Goal: Task Accomplishment & Management: Manage account settings

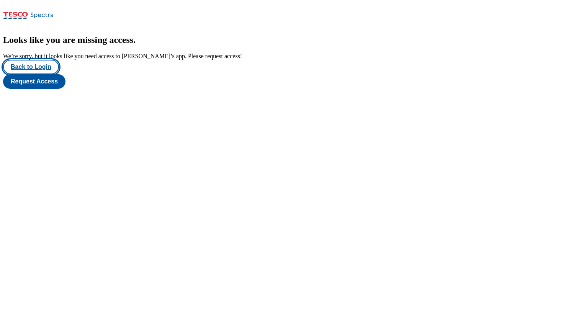
click at [40, 74] on button "Back to Login" at bounding box center [31, 67] width 56 height 15
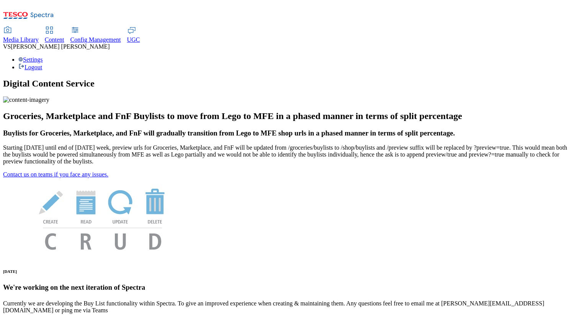
click at [550, 56] on div "Settings Logout" at bounding box center [289, 63] width 573 height 15
click at [43, 56] on link "Settings" at bounding box center [30, 59] width 25 height 7
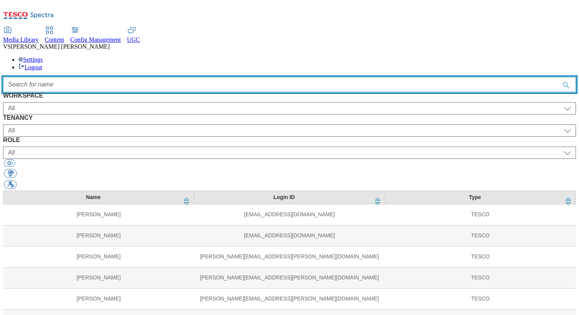
click at [301, 77] on input "Accessible label text" at bounding box center [289, 84] width 573 height 15
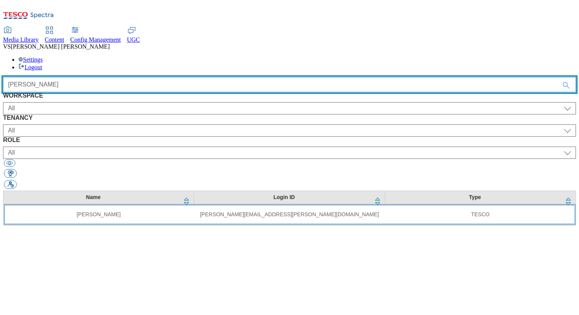
type input "vipul"
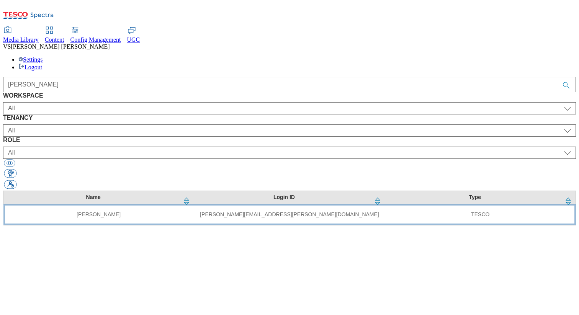
click at [220, 204] on td "vipul.singh@tesco.com" at bounding box center [289, 214] width 191 height 21
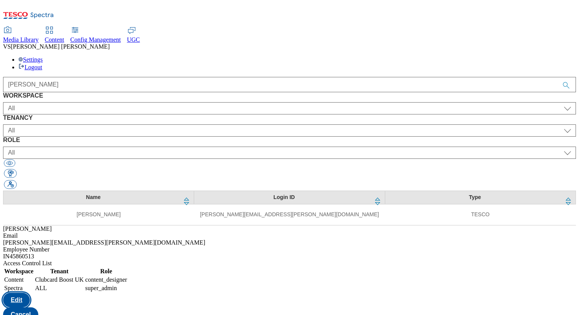
click at [30, 293] on button "Edit" at bounding box center [16, 300] width 27 height 15
select select "Content"
select select "flare-clubcard-boost-uk"
select select "Spectra"
select select "ALL"
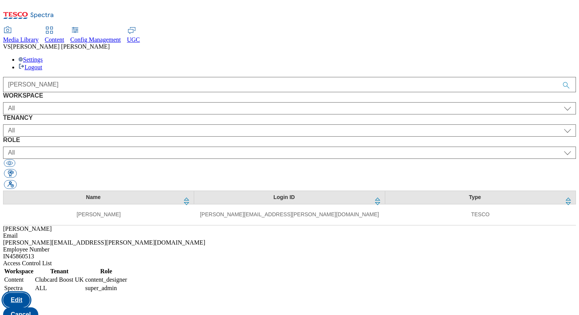
select select
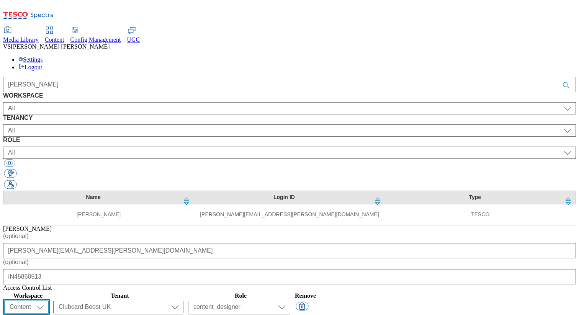
click at [49, 301] on select "All Content Media Spectra UGC Config" at bounding box center [26, 307] width 44 height 12
select select "Media"
click at [49, 301] on select "All Content Media Spectra UGC Config" at bounding box center [26, 307] width 44 height 12
select select "content_designer"
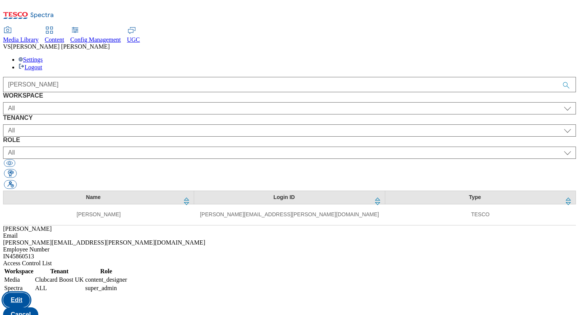
click at [30, 293] on button "Edit" at bounding box center [16, 300] width 27 height 15
select select "Media"
select select "flare-clubcard-boost-uk"
select select "Spectra"
select select "ALL"
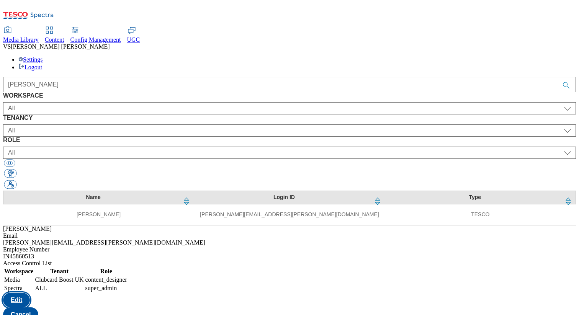
select select
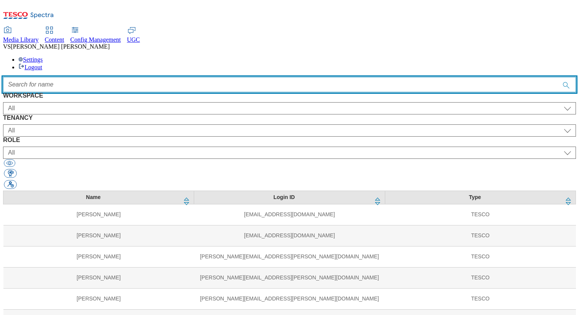
click at [246, 77] on input "Accessible label text" at bounding box center [289, 84] width 573 height 15
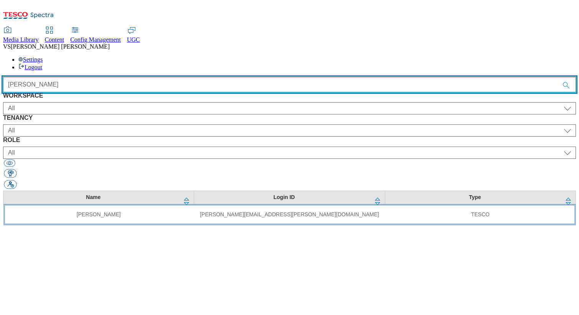
type input "vipul"
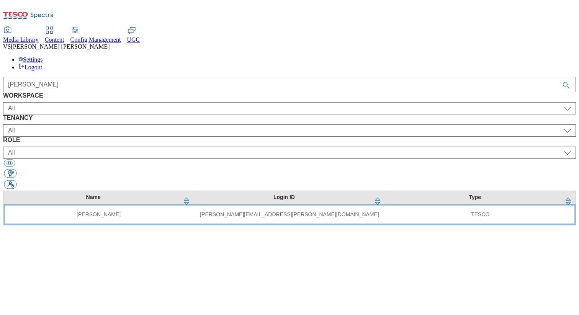
click at [105, 204] on td "[PERSON_NAME]" at bounding box center [98, 214] width 191 height 21
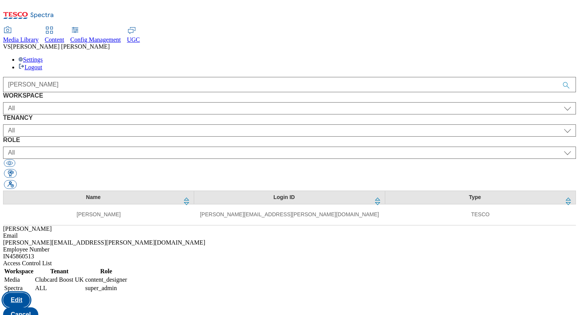
click at [30, 293] on button "Edit" at bounding box center [16, 300] width 27 height 15
select select "Media"
select select "flare-clubcard-boost-[GEOGRAPHIC_DATA]"
select select "Spectra"
select select "ALL"
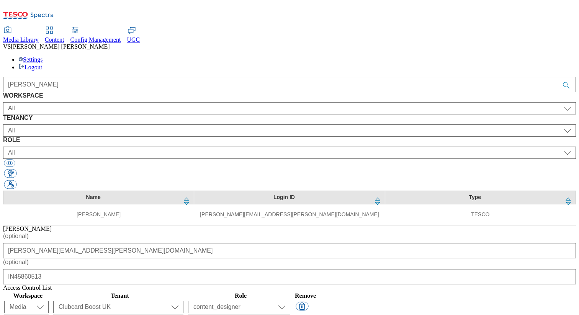
select select
click at [308, 302] on button "button" at bounding box center [302, 306] width 13 height 9
select select "Spectra"
select select "ALL"
select select
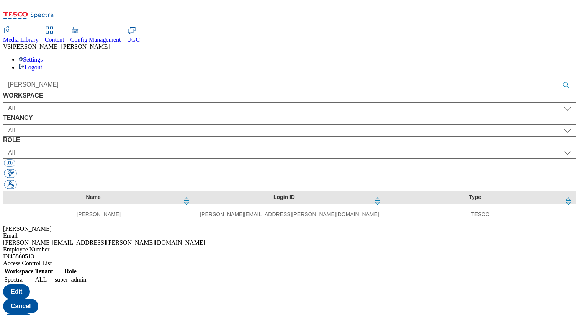
click at [245, 191] on div "Name Login ID Type Vipul Singh vipul.singh@tesco.com TESCO" at bounding box center [289, 208] width 573 height 35
click at [239, 191] on div "Name Login ID Type Vipul Singh vipul.singh@tesco.com TESCO" at bounding box center [289, 208] width 573 height 35
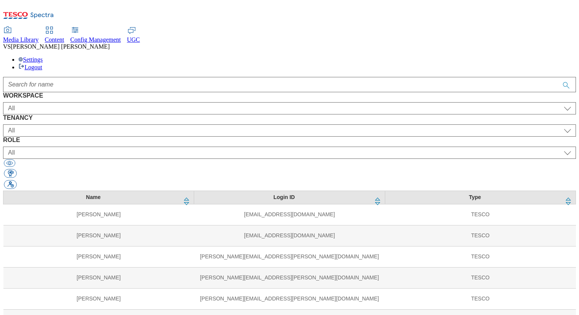
click at [39, 36] on span "Media Library" at bounding box center [21, 39] width 36 height 7
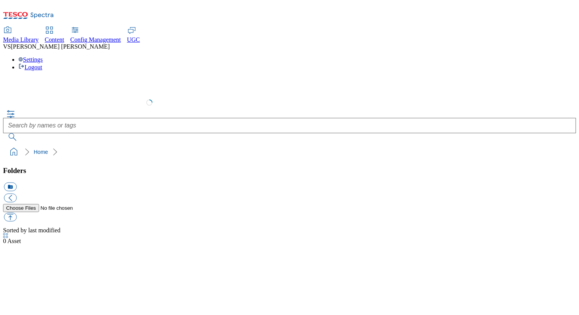
select select "flare-test"
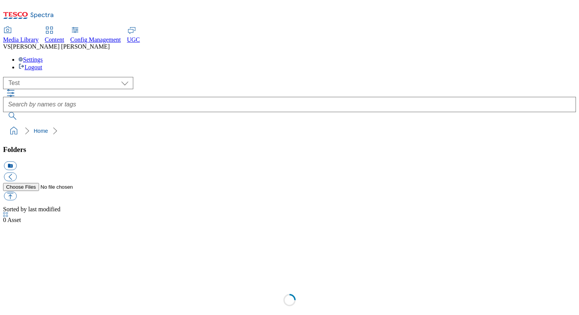
scroll to position [0, 0]
click at [140, 36] on span "UGC" at bounding box center [133, 39] width 13 height 7
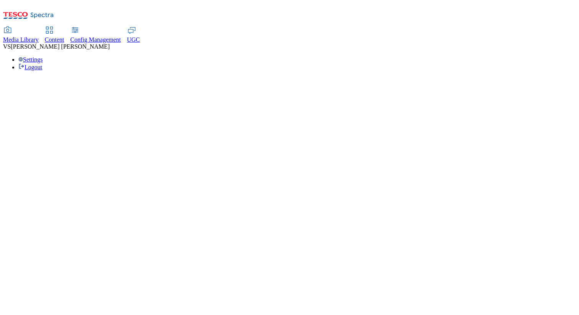
select select "All"
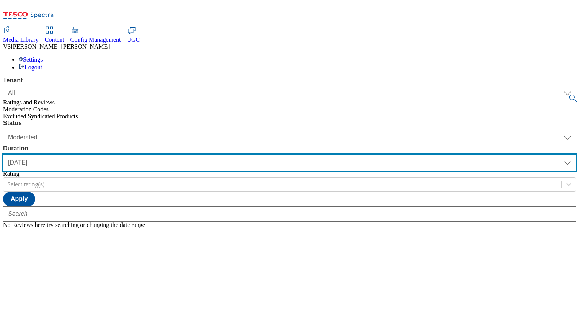
click at [232, 155] on select "yesterday last7days last30days All custom" at bounding box center [289, 162] width 573 height 15
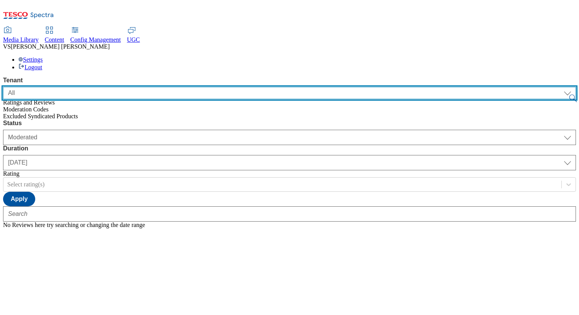
click at [85, 87] on select "ALL All CE CONFIG-CZ CONFIG-HU CONFIG-IE CONFIG-ROI CONFIG-SK CONFIG-TEST CONFI…" at bounding box center [289, 93] width 573 height 12
select select "clubcard-boost-[GEOGRAPHIC_DATA]"
click at [3, 87] on select "ALL All CE CONFIG-CZ CONFIG-HU CONFIG-IE CONFIG-ROI CONFIG-SK CONFIG-TEST CONFI…" at bounding box center [289, 93] width 573 height 12
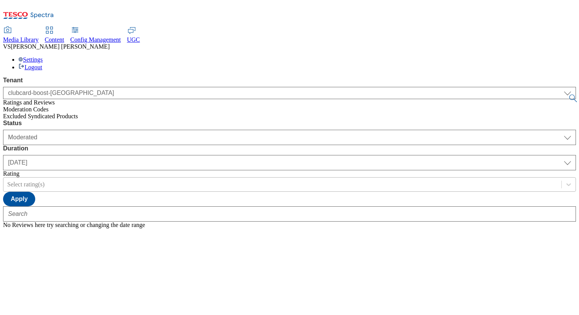
click at [288, 180] on div at bounding box center [282, 184] width 550 height 8
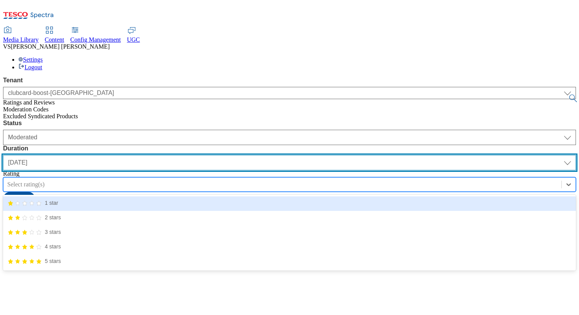
click at [219, 155] on select "yesterday last7days last30days All custom" at bounding box center [289, 162] width 573 height 15
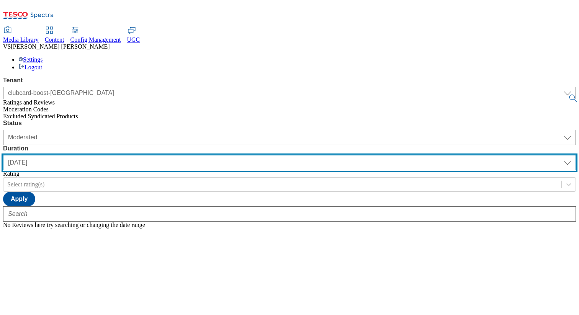
select select "All"
click at [181, 155] on select "yesterday last7days last30days All custom" at bounding box center [289, 162] width 573 height 15
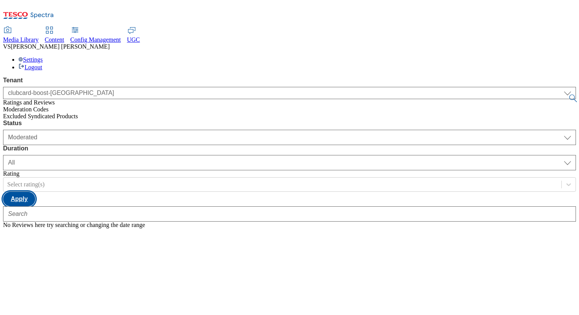
click at [35, 192] on button "Apply" at bounding box center [19, 199] width 32 height 15
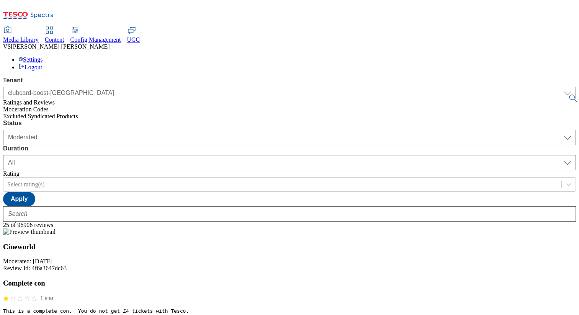
scroll to position [2727, 0]
click at [55, 106] on div "Moderation Codes" at bounding box center [289, 109] width 573 height 7
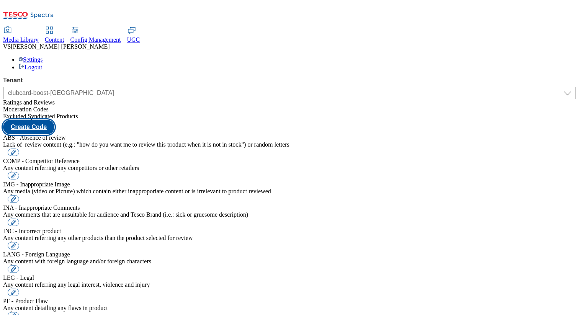
click at [54, 120] on button "Create Code" at bounding box center [28, 127] width 51 height 15
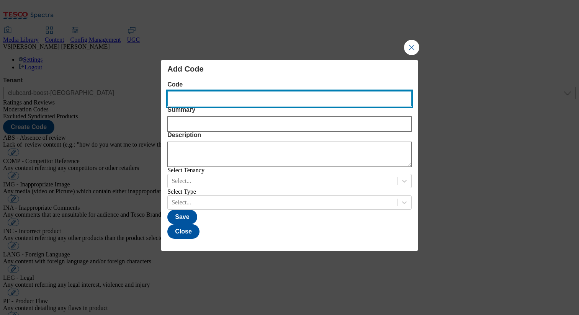
click at [192, 91] on input "Modal" at bounding box center [289, 98] width 244 height 15
type input "mmmmm"
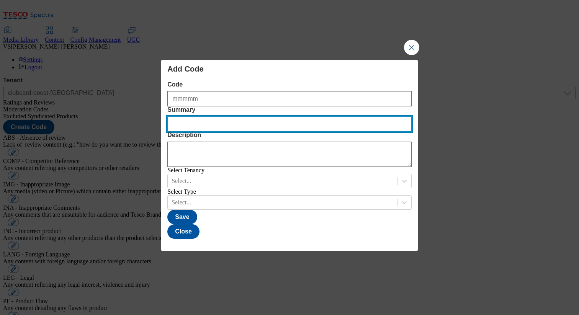
click at [227, 116] on input "Modal" at bounding box center [289, 123] width 244 height 15
type input "SCRUN"
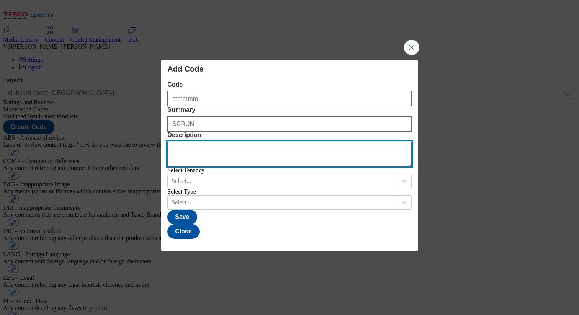
click at [225, 142] on textarea "Modal" at bounding box center [289, 154] width 244 height 25
type textarea "sas"
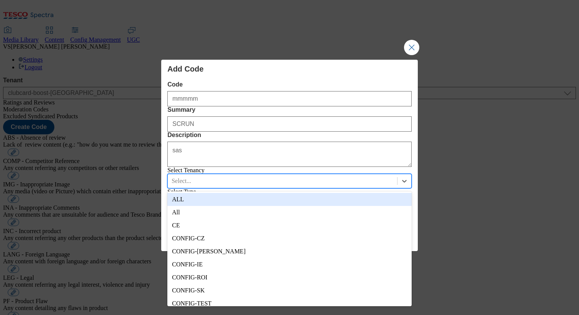
click at [211, 181] on div "Modal" at bounding box center [283, 181] width 222 height 8
click at [225, 167] on div "Select Tenancy" at bounding box center [289, 170] width 244 height 7
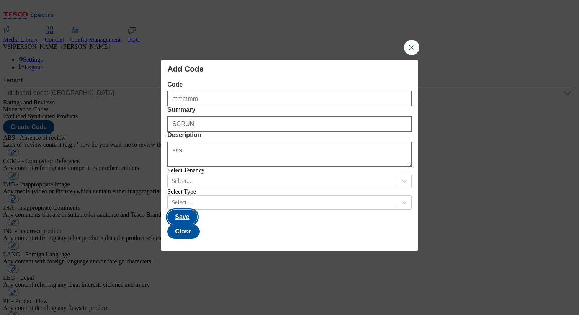
click at [197, 224] on button "Save" at bounding box center [181, 217] width 29 height 15
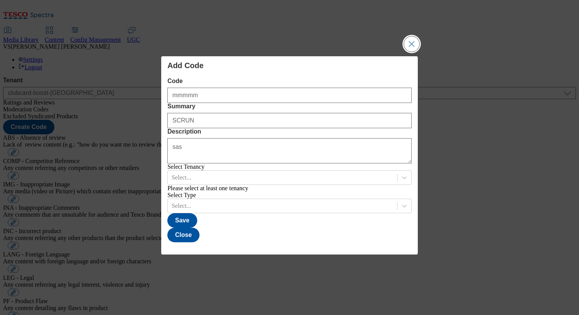
click at [412, 36] on button "Close Modal" at bounding box center [411, 43] width 15 height 15
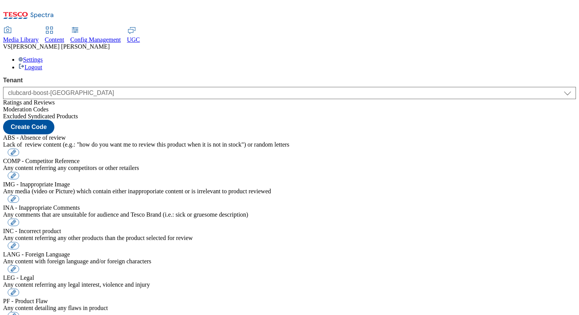
click at [70, 113] on span "Excluded Syndicated Products" at bounding box center [40, 116] width 75 height 7
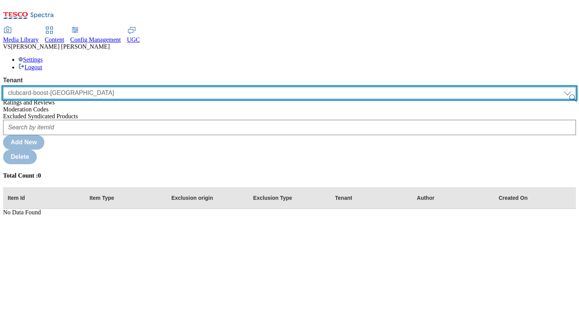
click at [72, 87] on select "ALL All CE CONFIG-CZ CONFIG-HU CONFIG-IE CONFIG-ROI CONFIG-SK CONFIG-TEST CONFI…" at bounding box center [289, 93] width 573 height 12
select select "ghs-uk"
click at [3, 87] on select "ALL All CE CONFIG-CZ CONFIG-HU CONFIG-IE CONFIG-ROI CONFIG-SK CONFIG-TEST CONFI…" at bounding box center [289, 93] width 573 height 12
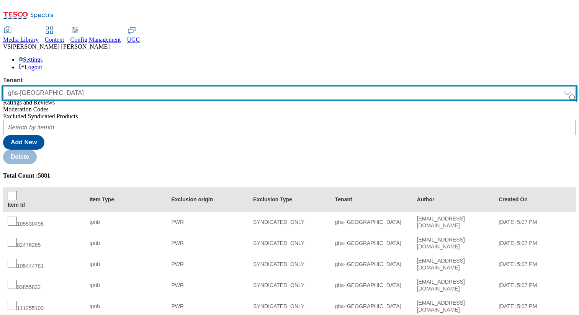
scroll to position [121, 0]
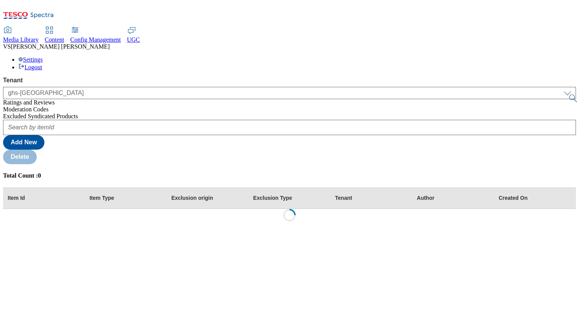
scroll to position [0, 0]
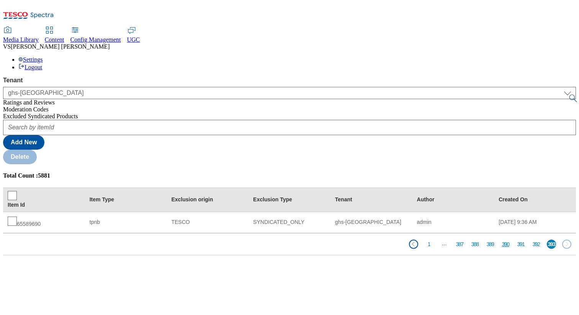
click at [501, 240] on button "390" at bounding box center [505, 244] width 9 height 9
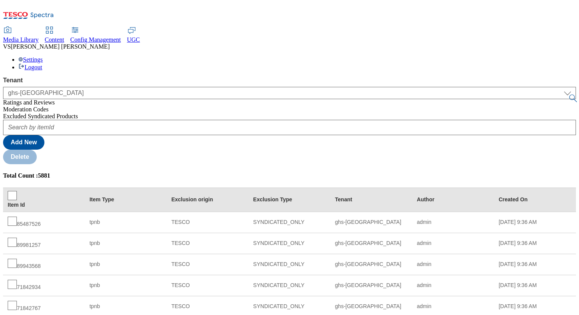
scroll to position [121, 0]
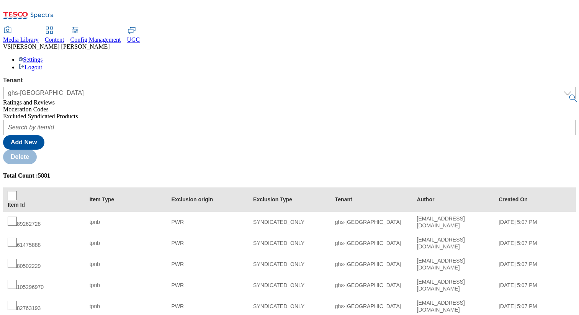
click at [121, 36] on span "Config Management" at bounding box center [95, 39] width 51 height 7
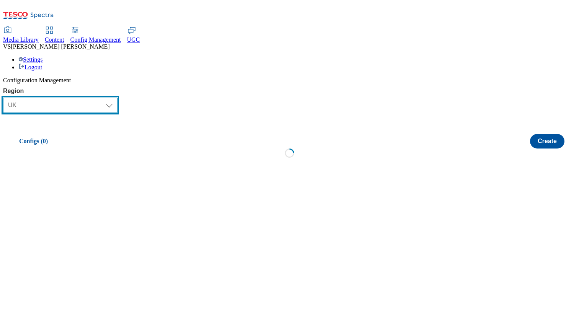
click at [77, 98] on select "Select Region UK CZ IE SK HU TEST LOAD-TEST SYNTHETIC-TEST" at bounding box center [60, 105] width 114 height 15
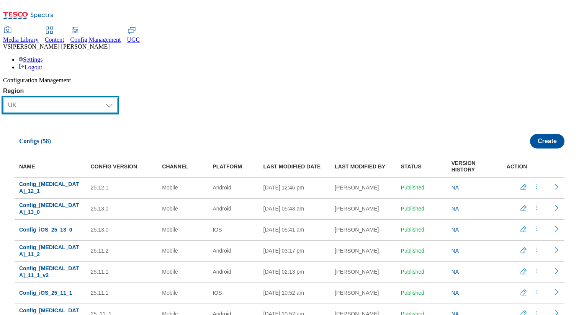
select select "test"
click at [7, 98] on select "Select Region UK CZ IE SK HU TEST LOAD-TEST SYNTHETIC-TEST" at bounding box center [60, 105] width 114 height 15
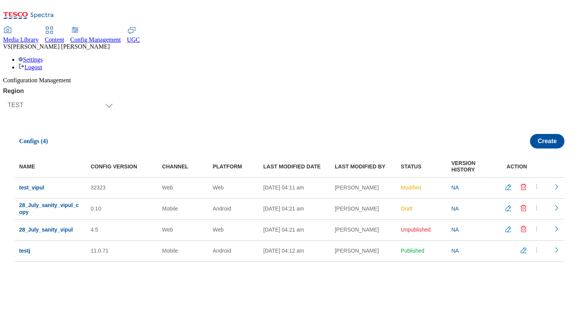
click at [522, 183] on icon "Delete config" at bounding box center [524, 187] width 8 height 8
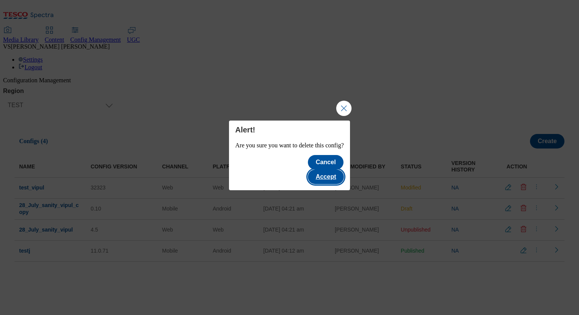
click at [333, 170] on button "Accept" at bounding box center [326, 177] width 36 height 15
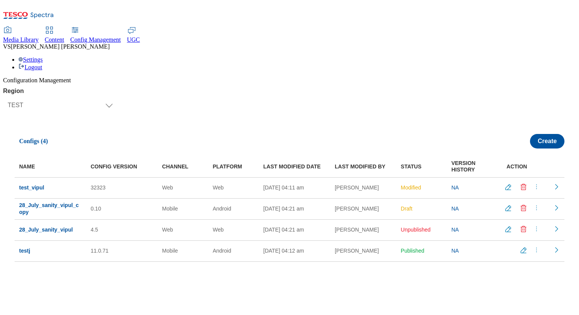
click at [535, 183] on icon "menus" at bounding box center [537, 187] width 8 height 8
click at [532, 202] on button "Publish" at bounding box center [536, 205] width 44 height 7
click at [536, 183] on icon "menus" at bounding box center [537, 187] width 8 height 8
click at [531, 216] on span "Un-publish" at bounding box center [537, 219] width 25 height 6
click at [505, 183] on icon "Edit config" at bounding box center [508, 187] width 8 height 8
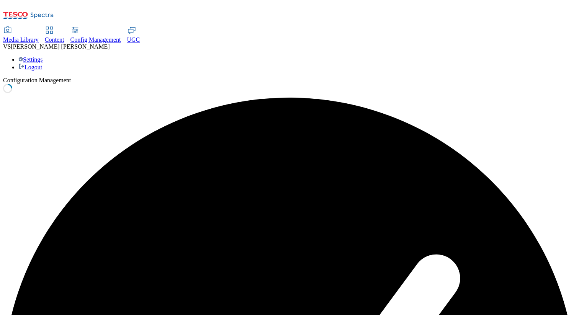
select select "website"
select select "string"
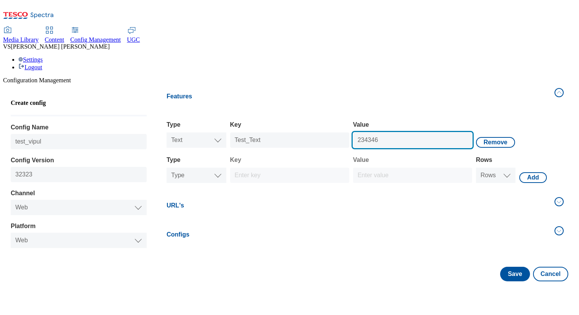
click at [395, 132] on input "234346" at bounding box center [412, 139] width 119 height 15
type input "2343467"
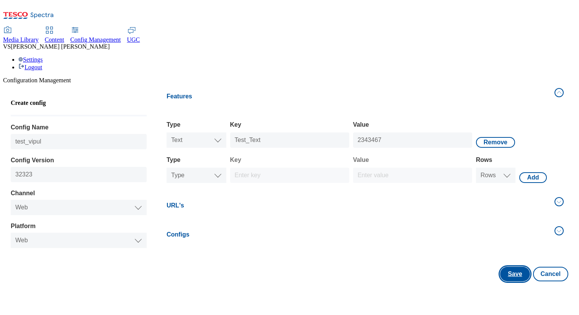
click at [511, 267] on button "Save" at bounding box center [514, 274] width 29 height 15
select select "website"
select select "string"
select select "test"
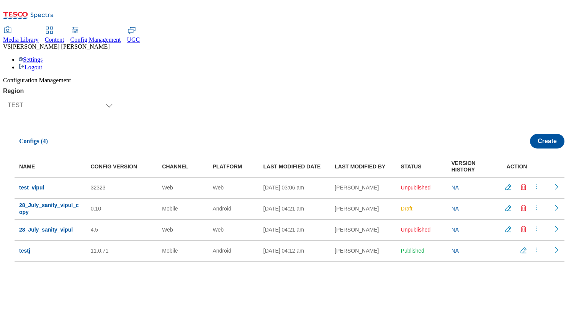
click at [508, 185] on line "Edit config" at bounding box center [509, 186] width 2 height 2
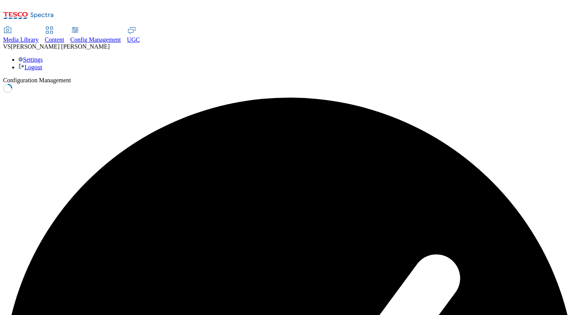
select select "website"
select select "string"
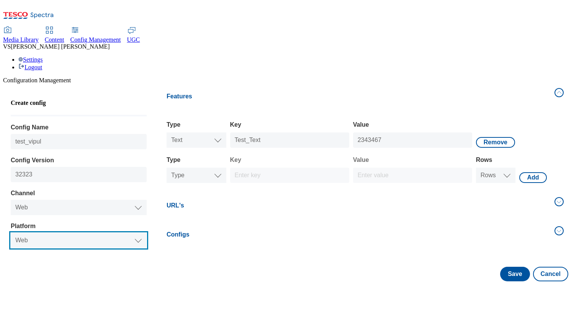
click at [84, 233] on select "Platform Web" at bounding box center [79, 240] width 136 height 15
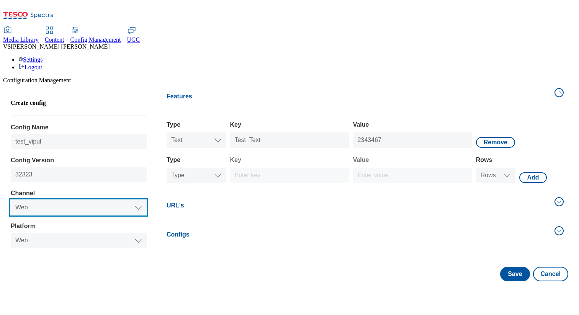
click at [75, 200] on select "Channel Web Mobile" at bounding box center [79, 207] width 136 height 15
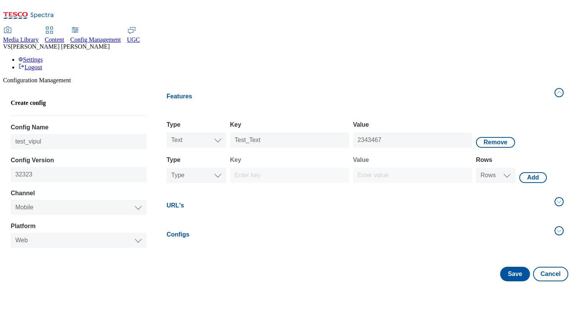
select select "mobile"
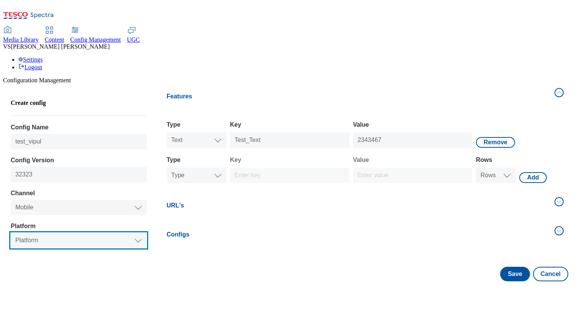
click at [67, 233] on select "Platform Android IOS" at bounding box center [79, 240] width 136 height 15
select select "ios"
click at [15, 233] on select "Platform Android IOS" at bounding box center [79, 240] width 136 height 15
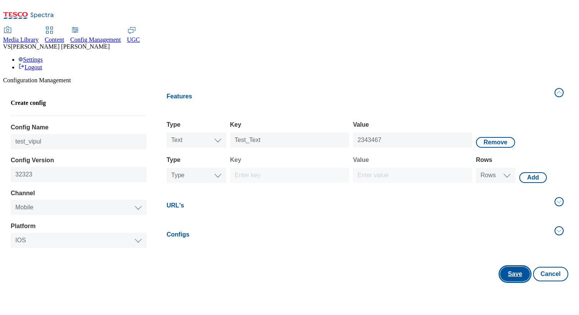
click at [510, 267] on button "Save" at bounding box center [514, 274] width 29 height 15
select select "mobile"
select select "ios"
select select "string"
select select "test"
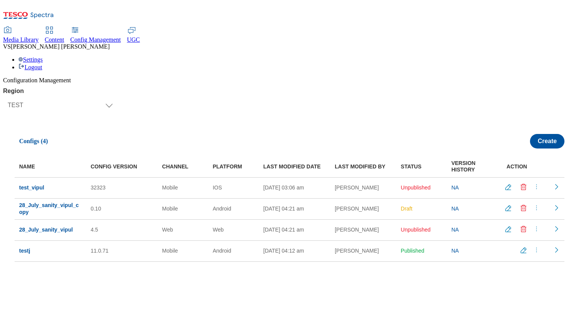
click at [524, 183] on button at bounding box center [524, 188] width 15 height 10
click at [521, 183] on icon "Delete config" at bounding box center [524, 187] width 8 height 8
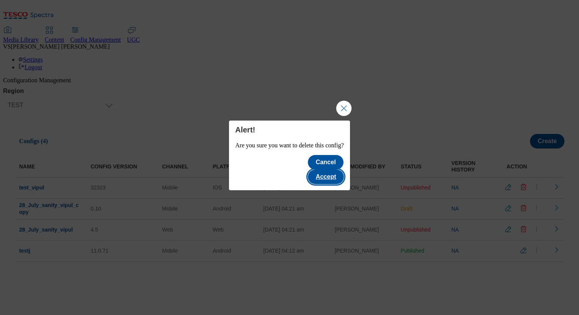
click at [342, 170] on button "Accept" at bounding box center [326, 177] width 36 height 15
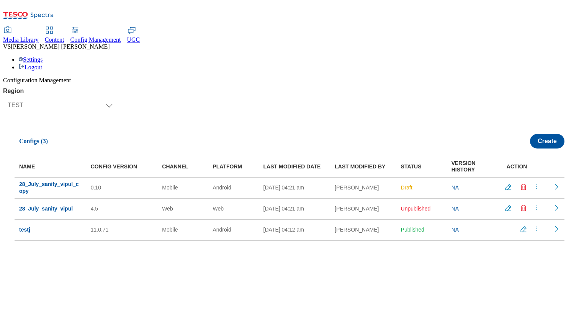
click at [64, 36] on span "Content" at bounding box center [55, 39] width 20 height 7
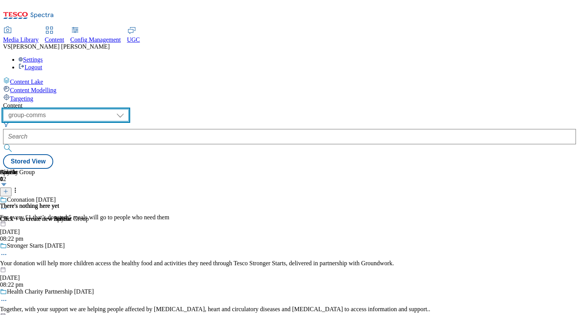
click at [129, 109] on select "dotcom-cz dotcom-hu dotcom-sk fnf-uk ghs-roi ghs-uk group-comms ighs-cz ighs-hu…" at bounding box center [66, 115] width 126 height 12
select select "flare-test"
click at [100, 109] on select "dotcom-cz dotcom-hu dotcom-sk fnf-uk ghs-roi ghs-uk group-comms ighs-cz ighs-hu…" at bounding box center [66, 115] width 126 height 12
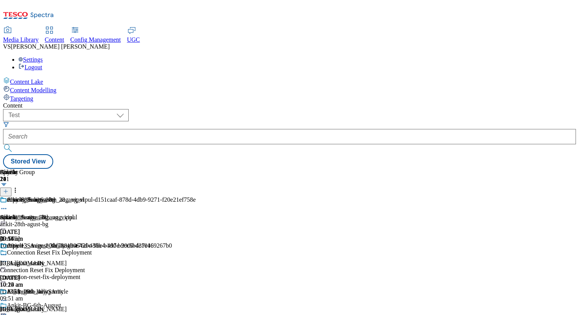
click at [8, 191] on line at bounding box center [6, 191] width 4 height 0
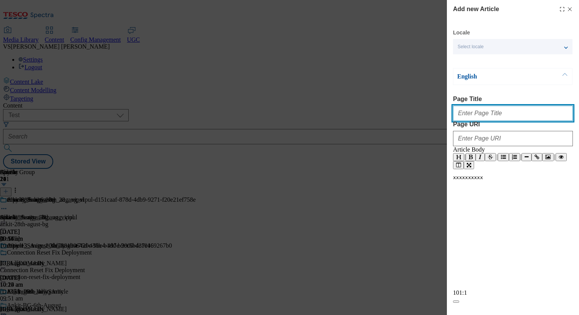
click at [478, 121] on input "Page Title" at bounding box center [513, 113] width 120 height 15
type input "test_sanity_6th_oct"
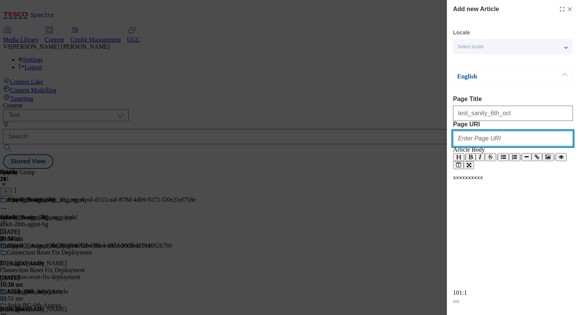
click at [485, 146] on input "Page URI" at bounding box center [513, 138] width 120 height 15
paste input "test_sanity_6th_oct"
type input "test_sanity_6th_oct"
click at [480, 169] on div "| | | |" at bounding box center [513, 161] width 120 height 16
click at [485, 228] on div "xxxxxxxxxx ​" at bounding box center [513, 232] width 120 height 115
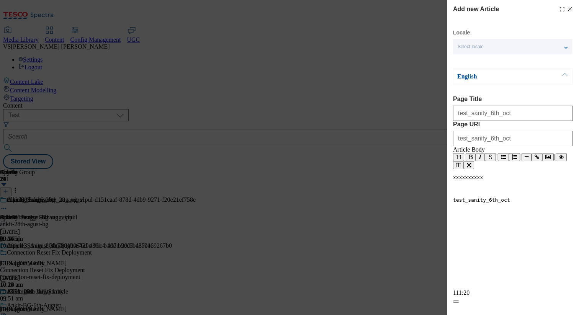
scroll to position [65, 0]
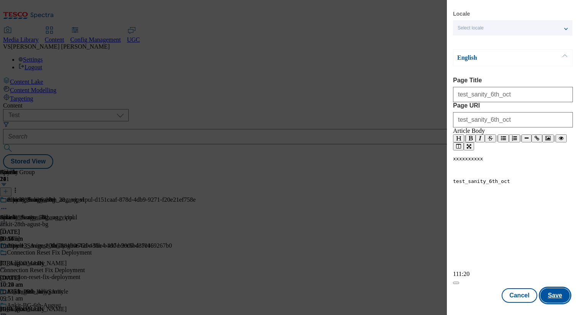
click at [551, 296] on button "Save" at bounding box center [554, 295] width 29 height 15
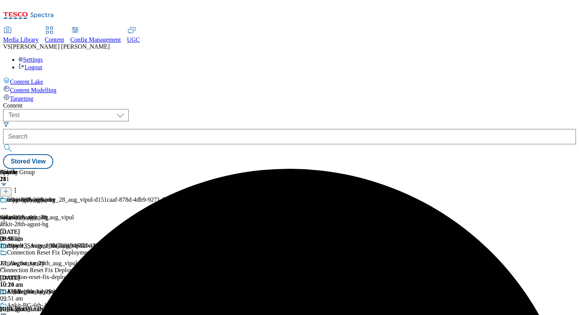
click at [101, 214] on div "test_sanity_6th_oct" at bounding box center [50, 217] width 101 height 7
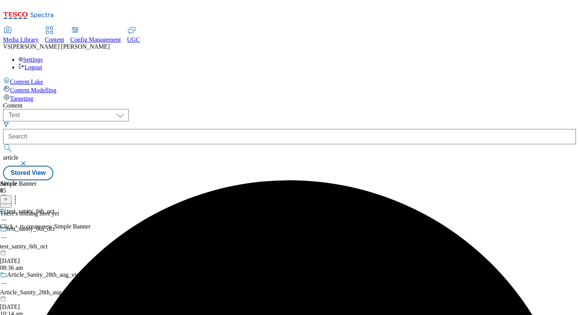
click at [11, 195] on button at bounding box center [5, 199] width 11 height 9
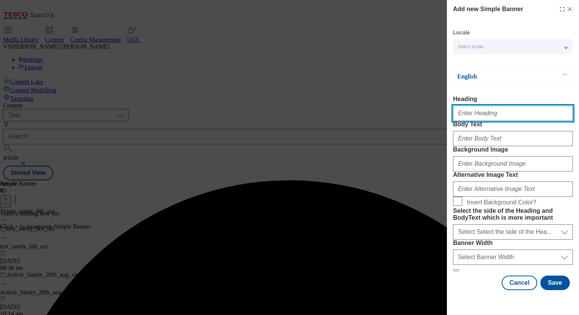
click at [493, 121] on input "Heading" at bounding box center [513, 113] width 120 height 15
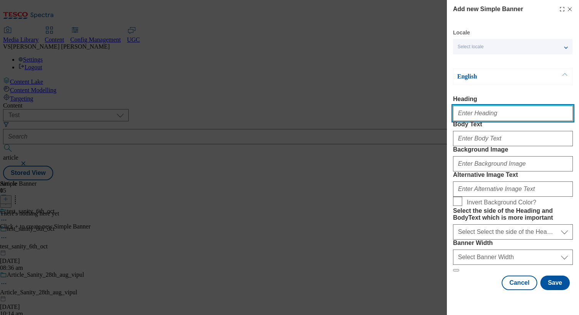
paste input "test_sanity_6th_oct"
type input "test_sanity_6th_oct"
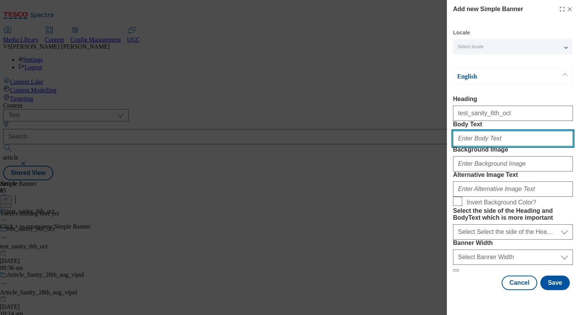
click at [487, 146] on input "Body Text" at bounding box center [513, 138] width 120 height 15
paste input "test_sanity_6th_oct"
type input "test_sanity_6th_oct"
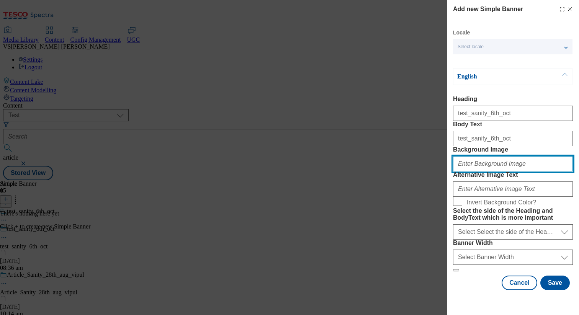
click at [485, 172] on input "Background Image" at bounding box center [513, 163] width 120 height 15
paste input "test_sanity_6th_oct"
type input "test_sanity_6th_oct"
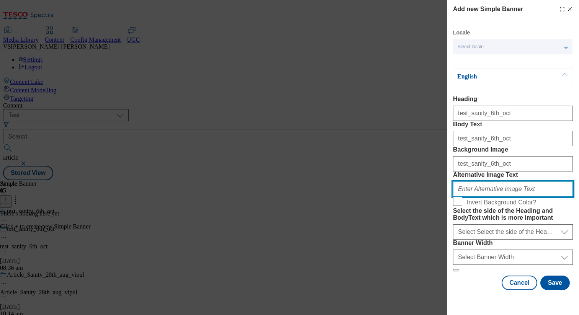
click at [479, 197] on input "Alternative Image Text" at bounding box center [513, 188] width 120 height 15
paste input "test_sanity_6th_oct"
type input "test_sanity_6th_oct"
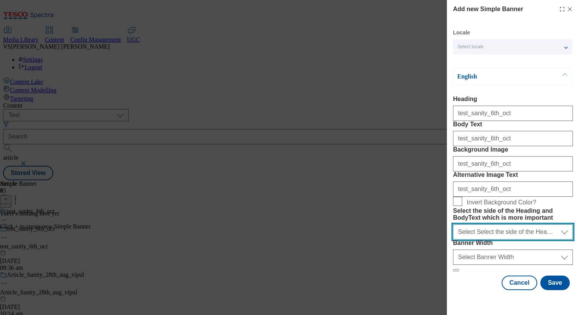
click at [482, 240] on select "Select Select the side of the Heading and BodyText which is more important left…" at bounding box center [513, 231] width 120 height 15
select select "right"
click at [453, 240] on select "Select Select the side of the Heading and BodyText which is more important left…" at bounding box center [513, 231] width 120 height 15
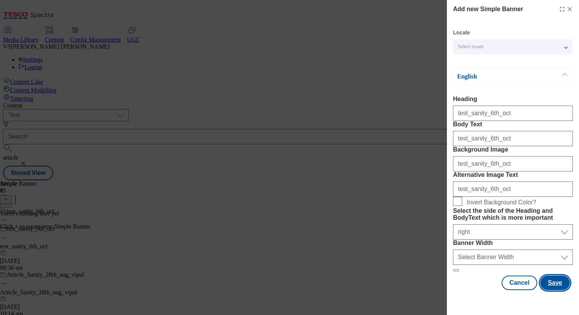
click at [549, 290] on button "Save" at bounding box center [554, 283] width 29 height 15
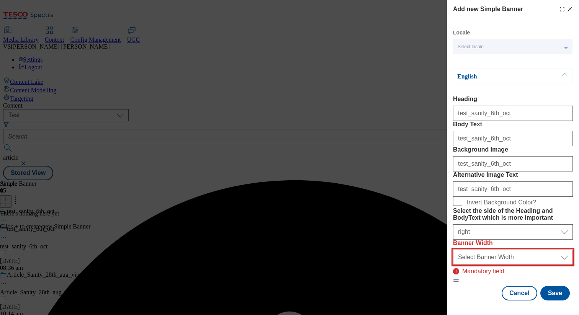
click at [496, 265] on select "Select Banner Width half full" at bounding box center [513, 257] width 120 height 15
select select "half"
click at [453, 258] on select "Select Banner Width half full" at bounding box center [513, 257] width 120 height 15
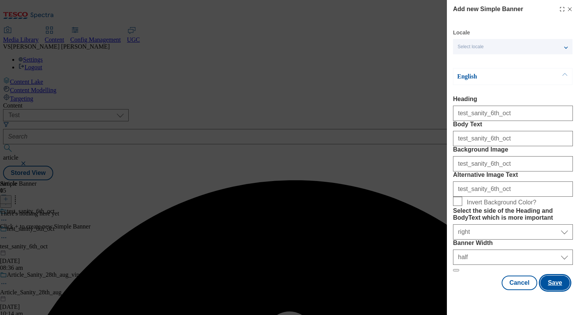
click at [550, 290] on button "Save" at bounding box center [554, 283] width 29 height 15
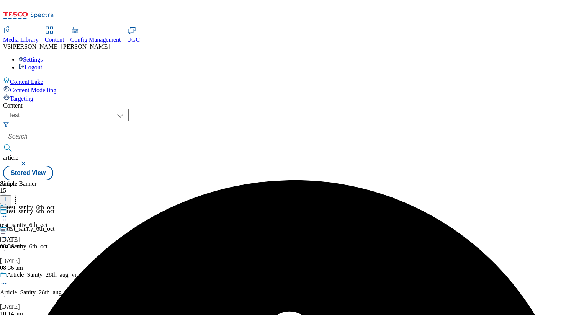
click at [8, 196] on icon at bounding box center [5, 198] width 5 height 5
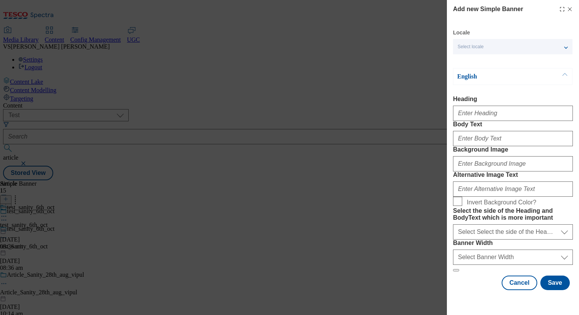
click at [567, 9] on icon "Modal" at bounding box center [570, 9] width 6 height 6
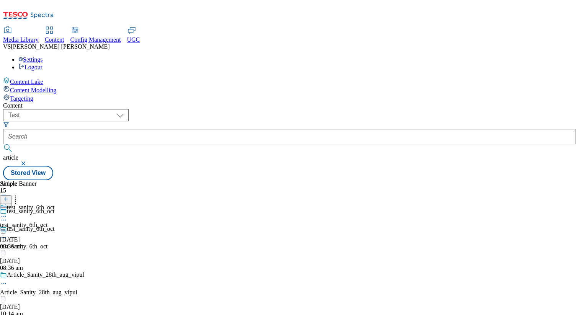
click at [16, 199] on circle at bounding box center [15, 199] width 1 height 1
click at [51, 213] on span "Bulk Delete" at bounding box center [38, 216] width 26 height 6
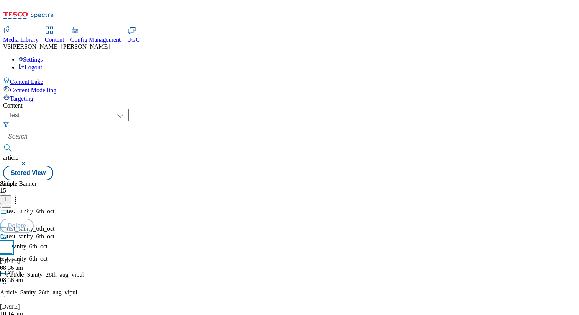
click at [12, 242] on input "checkbox" at bounding box center [6, 248] width 12 height 12
click at [34, 219] on button "Delete" at bounding box center [17, 226] width 34 height 15
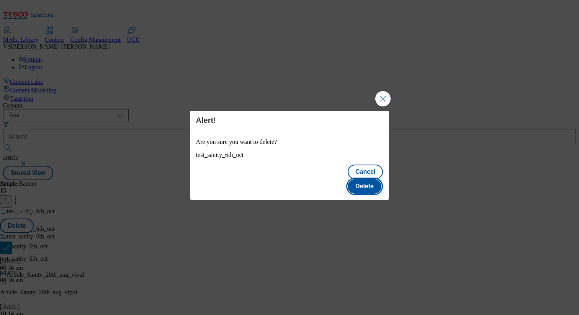
click at [368, 179] on button "Delete" at bounding box center [365, 186] width 34 height 15
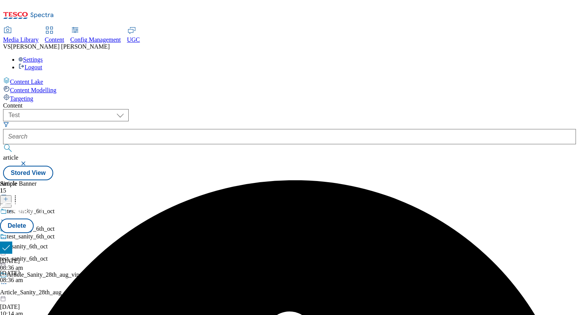
click at [41, 204] on button "Cancel" at bounding box center [20, 211] width 41 height 15
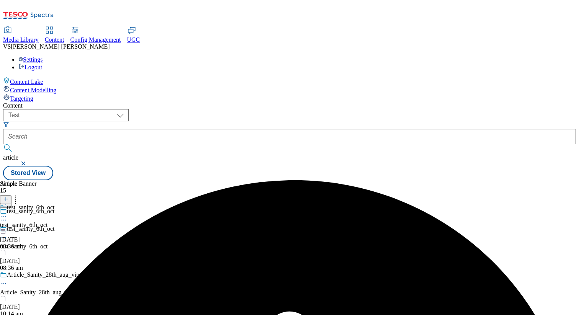
click at [3, 216] on circle at bounding box center [2, 216] width 1 height 1
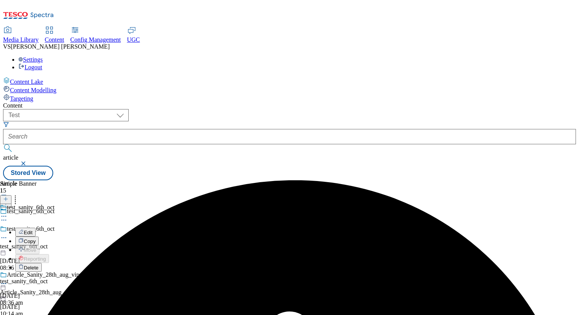
click at [39, 265] on span "Delete" at bounding box center [31, 268] width 15 height 6
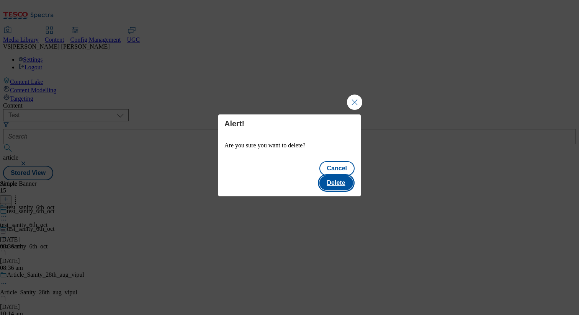
click at [334, 176] on button "Delete" at bounding box center [336, 183] width 34 height 15
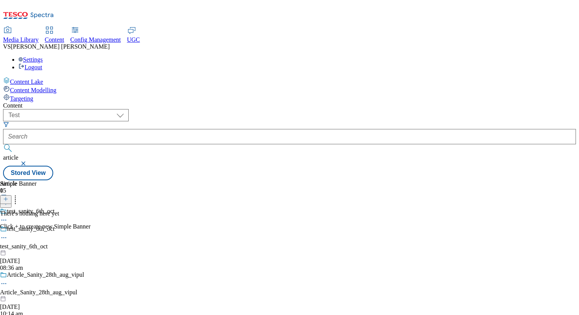
click at [101, 289] on div "Article_Sanity_28th_aug_vipul" at bounding box center [50, 292] width 101 height 7
click at [8, 212] on icon at bounding box center [4, 216] width 8 height 8
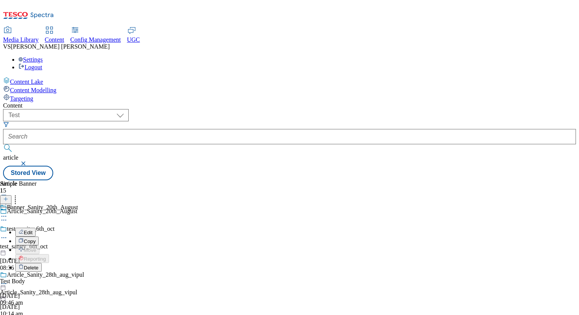
click at [36, 239] on span "Copy" at bounding box center [30, 242] width 12 height 6
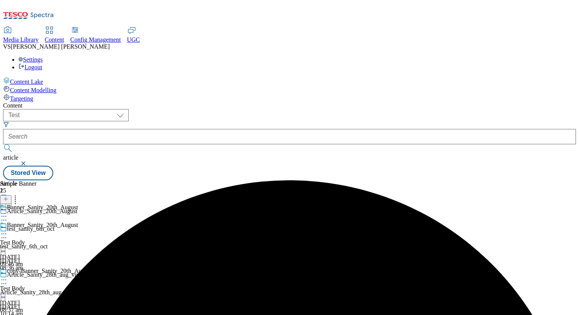
click at [19, 194] on icon at bounding box center [15, 198] width 8 height 8
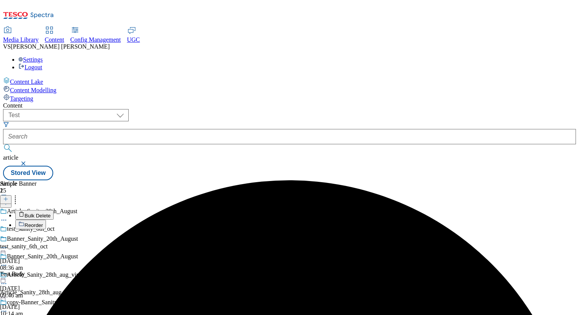
click at [51, 213] on span "Bulk Delete" at bounding box center [38, 216] width 26 height 6
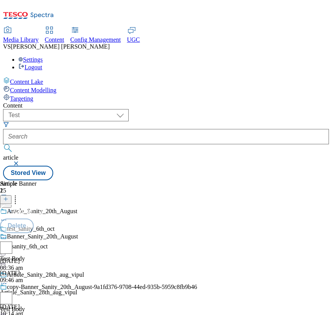
click at [269, 180] on div "Article 15 Article_Sanity_20th_August test_sanity_6th_oct test_sanity_6th_oct 6…" at bounding box center [166, 180] width 326 height 0
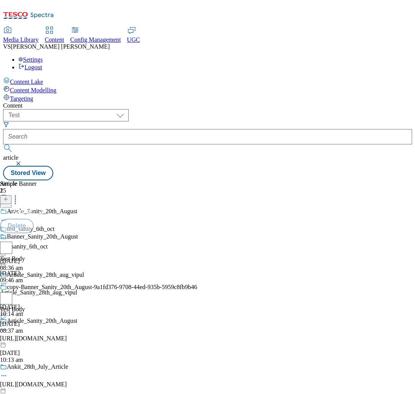
click at [197, 233] on div "Banner_Sanity_20th_August" at bounding box center [98, 244] width 197 height 22
click at [12, 242] on input "checkbox" at bounding box center [6, 248] width 12 height 12
click at [12, 292] on input "checkbox" at bounding box center [6, 298] width 12 height 12
click at [34, 219] on button "Delete" at bounding box center [17, 226] width 34 height 15
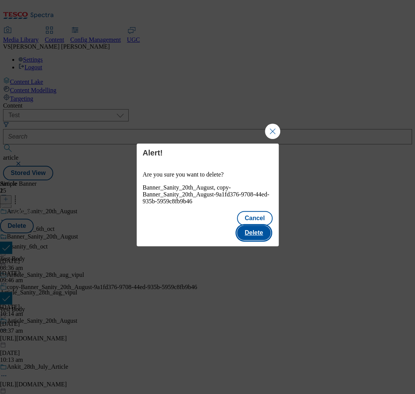
click at [261, 225] on button "Delete" at bounding box center [254, 232] width 34 height 15
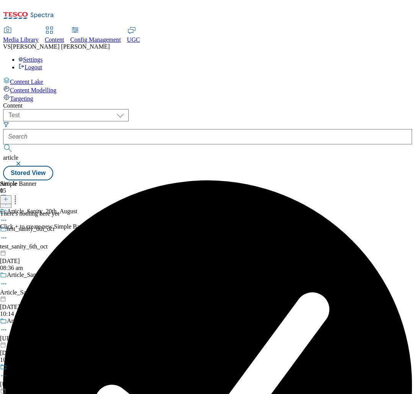
click at [23, 161] on button "button" at bounding box center [19, 163] width 8 height 5
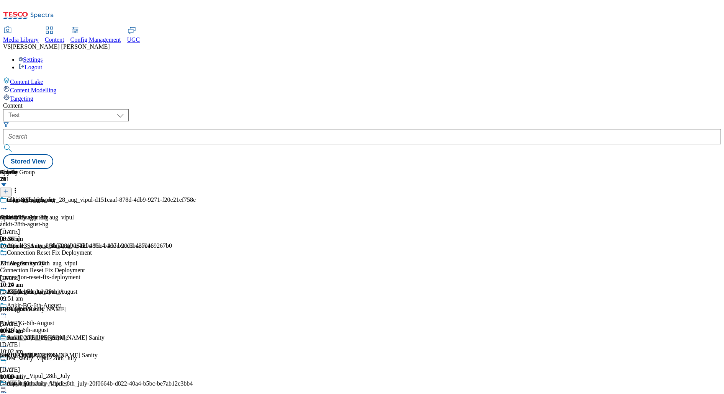
click at [567, 109] on div "( optional ) dotcom-cz dotcom-hu dotcom-sk fnf-uk ghs-roi ghs-uk group-comms ig…" at bounding box center [361, 139] width 717 height 60
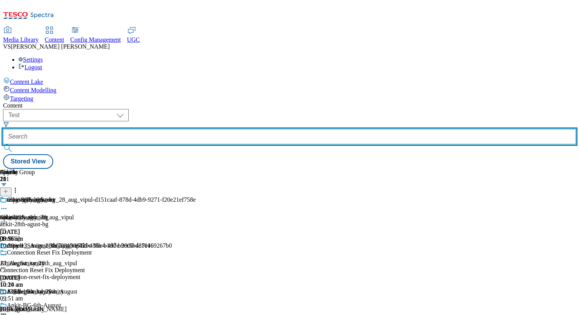
click at [208, 129] on input "text" at bounding box center [289, 136] width 573 height 15
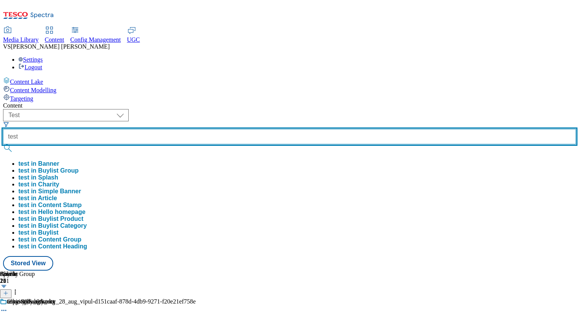
type input "test"
click at [3, 144] on button "submit" at bounding box center [8, 148] width 11 height 8
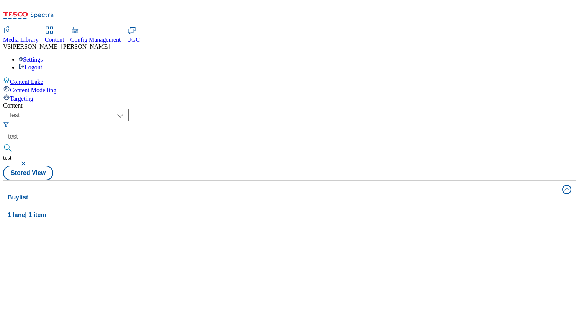
click at [28, 161] on button "button" at bounding box center [24, 163] width 8 height 5
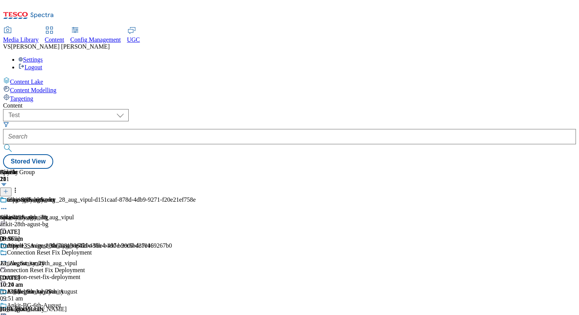
click at [56, 87] on span "Content Modelling" at bounding box center [33, 90] width 46 height 7
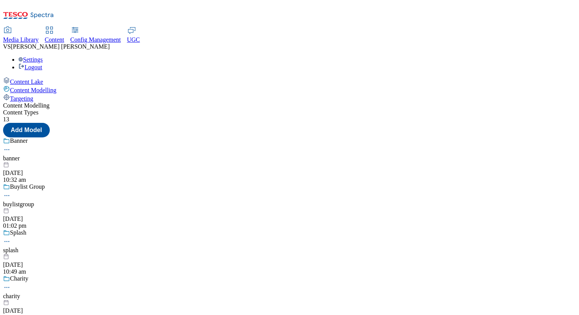
click at [11, 146] on icon at bounding box center [7, 150] width 8 height 8
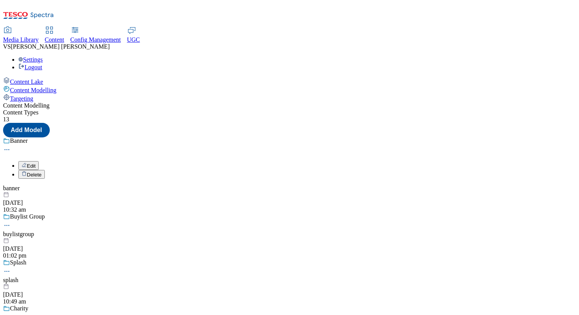
click at [36, 163] on span "Edit" at bounding box center [31, 166] width 9 height 6
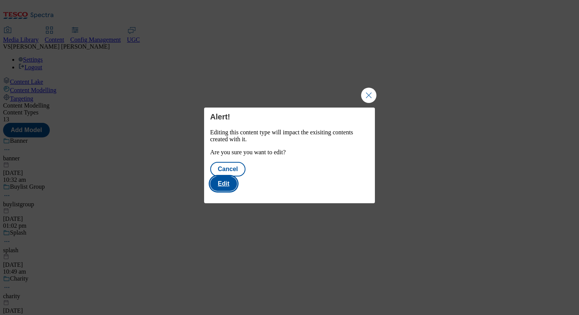
click at [237, 190] on button "Edit" at bounding box center [223, 183] width 27 height 15
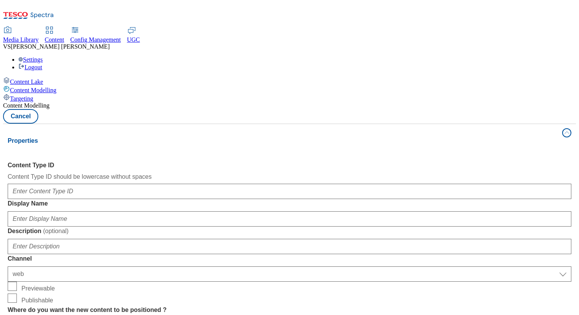
select select "web"
select select "bottom"
select select "web"
select select "bottom"
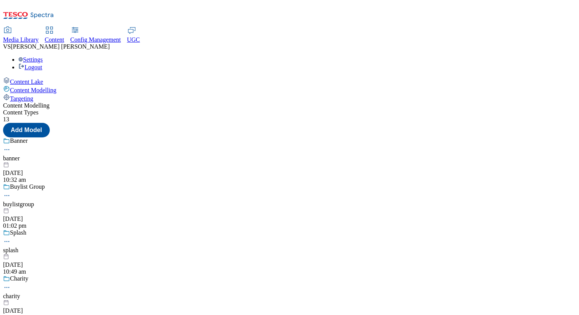
click at [33, 95] on span "Targeting" at bounding box center [21, 98] width 23 height 7
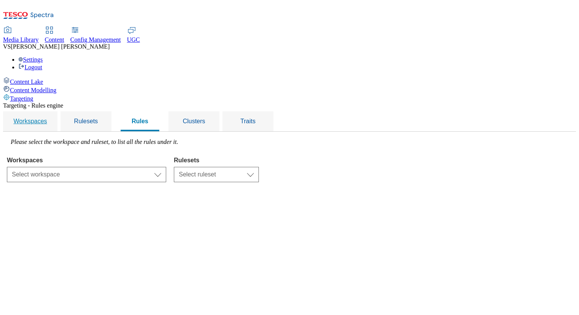
click at [54, 111] on link "Workspaces" at bounding box center [30, 121] width 48 height 20
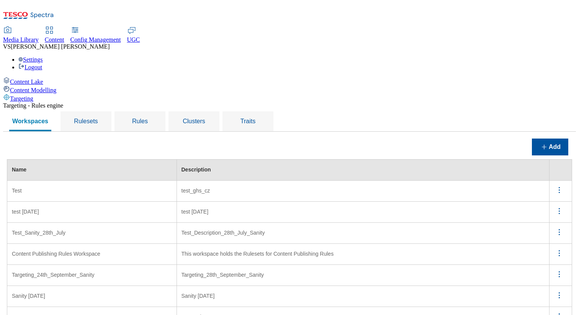
click at [559, 190] on circle "menus" at bounding box center [559, 190] width 1 height 1
click at [551, 194] on button "Edit" at bounding box center [555, 200] width 34 height 12
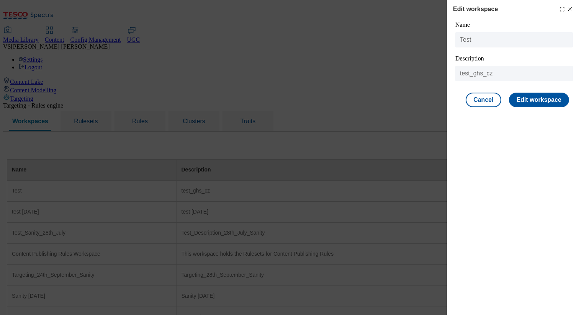
click at [570, 10] on line "Modal" at bounding box center [569, 9] width 3 height 3
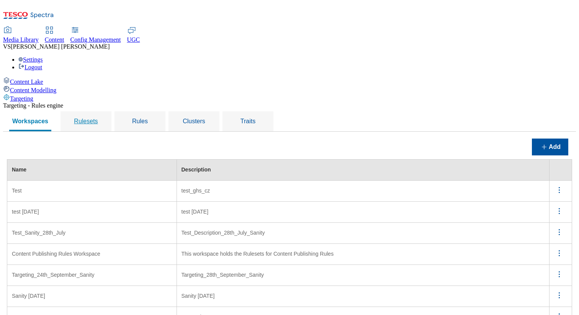
click at [102, 111] on div "Rulesets" at bounding box center [86, 121] width 33 height 20
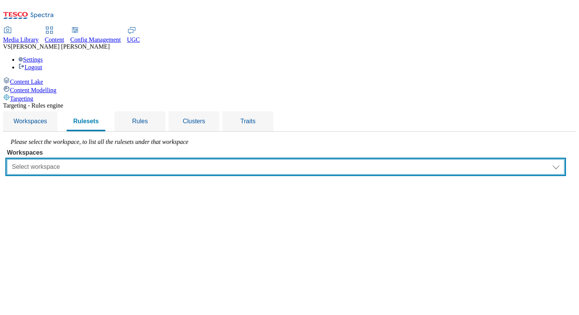
click at [144, 159] on select "Select workspace Test test 20th march Test_Sanity_28th_July Content Publishing …" at bounding box center [285, 166] width 557 height 15
select select "1faf44c7-6c66-46a0-bf69-243c673192b4"
click at [103, 159] on select "Select workspace Test test 20th march Test_Sanity_28th_July Content Publishing …" at bounding box center [285, 166] width 557 height 15
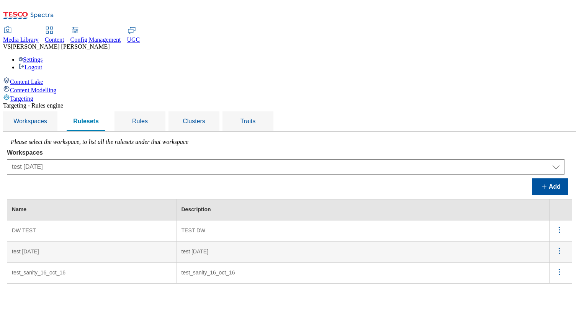
click at [559, 225] on span at bounding box center [560, 230] width 13 height 11
click at [552, 237] on span "Edit" at bounding box center [548, 240] width 9 height 6
select select "1faf44c7-6c66-46a0-bf69-243c673192b4"
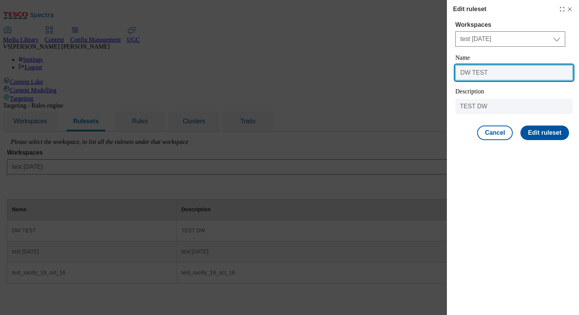
click at [479, 73] on input "DW TEST" at bounding box center [514, 72] width 118 height 15
paste input "test_sanity_6th_oct"
type input "test_sanity_6th_oct"
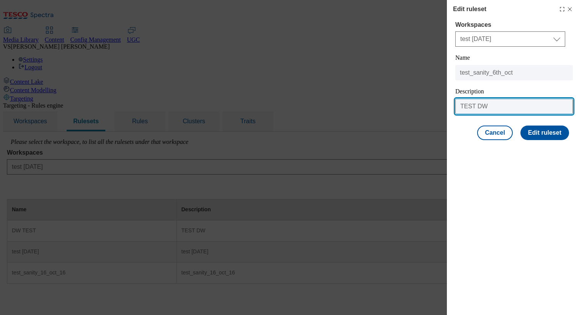
click at [479, 106] on input "TEST DW" at bounding box center [514, 106] width 118 height 15
paste input "test_sanity_6th_oct"
type input "TEST test_sanity_6th_oct"
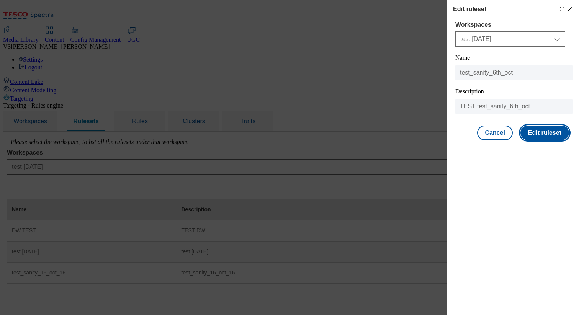
click at [544, 127] on button "Edit ruleset" at bounding box center [544, 133] width 49 height 15
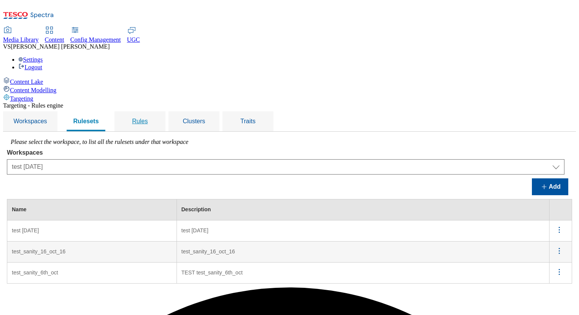
click at [148, 118] on span "Rules" at bounding box center [140, 121] width 16 height 7
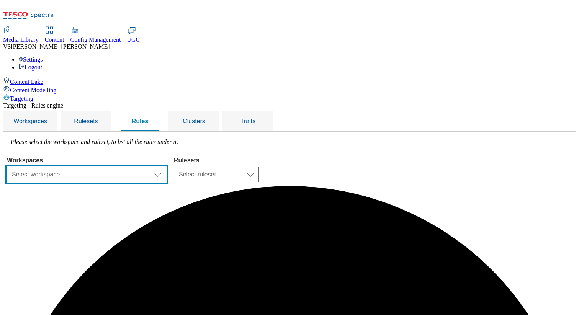
click at [164, 167] on select "Select workspace Test test 20th march Test_Sanity_28th_July Content Publishing …" at bounding box center [86, 174] width 159 height 15
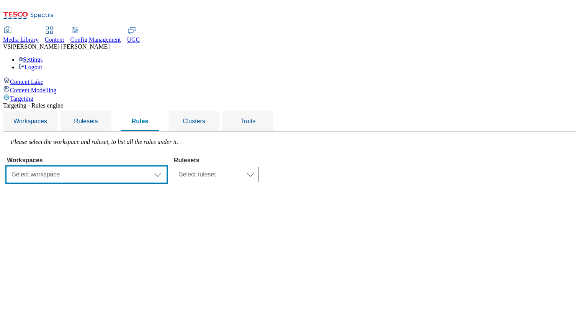
select select "1faf44c7-6c66-46a0-bf69-243c673192b4"
click at [103, 167] on select "Select workspace Test test 20th march Test_Sanity_28th_July Content Publishing …" at bounding box center [86, 174] width 159 height 15
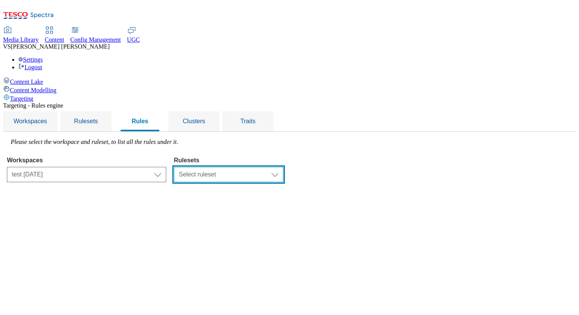
click at [278, 167] on select "Select ruleset test 20th march test_sanity_16_oct_16 test_sanity_6th_oct" at bounding box center [228, 174] width 109 height 15
select select "b279af4e-1ffe-456e-b510-39901e131e03"
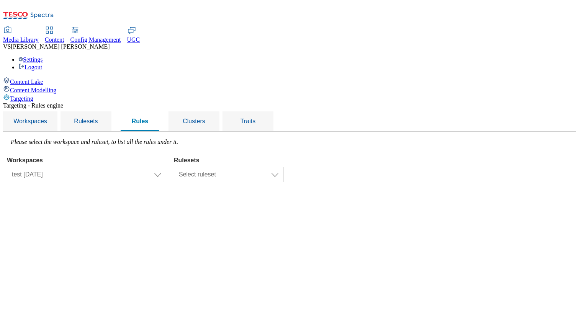
click at [270, 167] on select "Select ruleset test 20th march test_sanity_16_oct_16 test_sanity_6th_oct" at bounding box center [228, 174] width 109 height 15
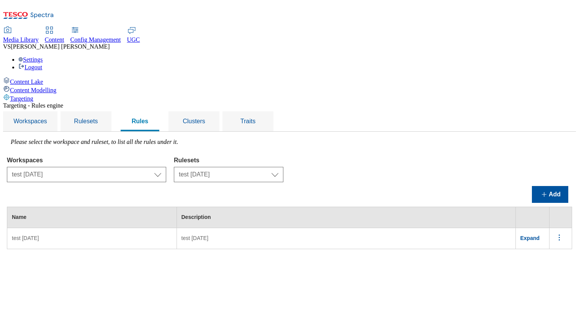
click at [536, 235] on span "Expand" at bounding box center [530, 238] width 20 height 6
click at [561, 233] on icon "menus" at bounding box center [559, 238] width 10 height 10
click at [551, 242] on button "Edit" at bounding box center [555, 248] width 34 height 12
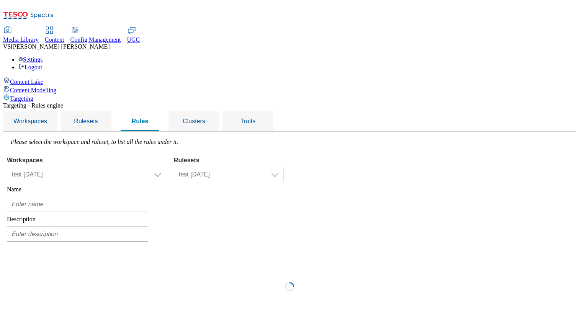
type input "test 20th march"
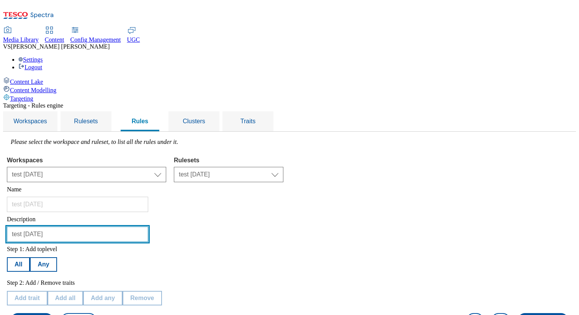
click at [148, 227] on input "test 20th march123" at bounding box center [77, 234] width 141 height 15
paste input "_sanity_6th_oct"
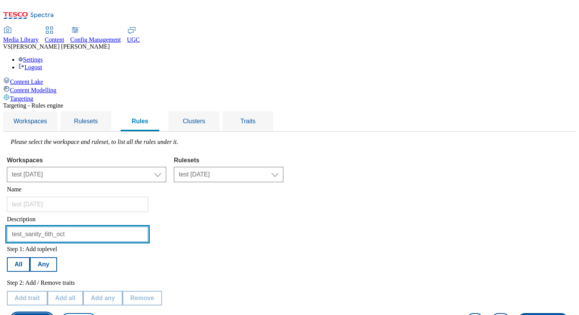
type input "test_sanity_6th_oct"
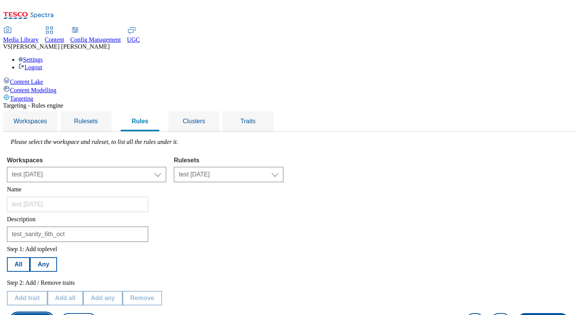
click at [53, 313] on button "Save rule" at bounding box center [32, 320] width 42 height 15
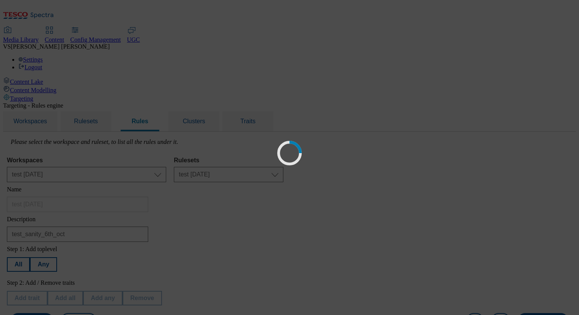
scroll to position [0, 0]
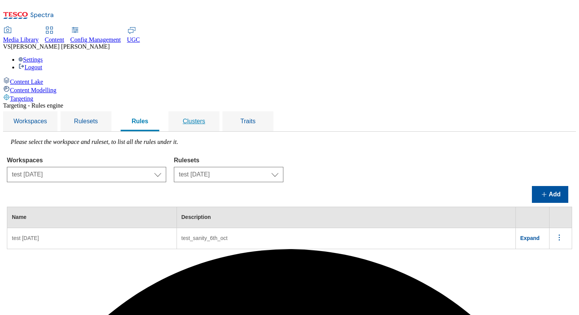
click at [205, 118] on span "Clusters" at bounding box center [194, 121] width 23 height 7
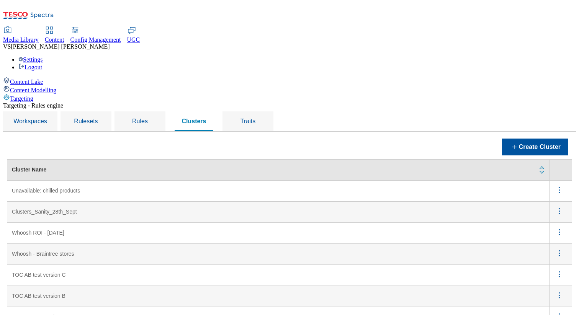
click at [109, 43] on span "Vipul Singh" at bounding box center [60, 46] width 99 height 7
click at [550, 56] on div "Settings Logout" at bounding box center [289, 63] width 573 height 15
click at [43, 56] on link "Settings" at bounding box center [30, 59] width 25 height 7
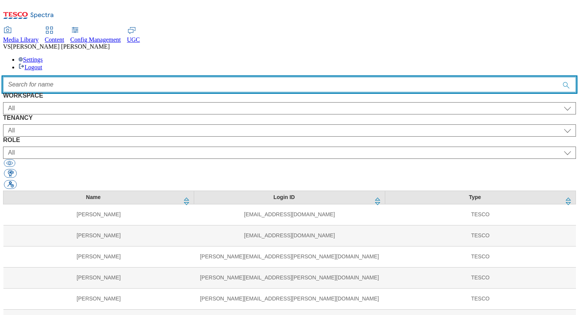
click at [207, 77] on input "Accessible label text" at bounding box center [289, 84] width 573 height 15
paste input "ruby kane"
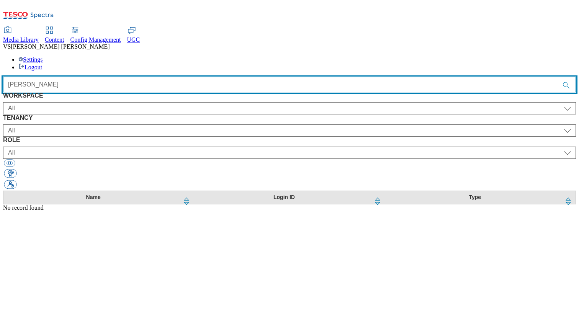
click at [177, 77] on input "ruby kane" at bounding box center [289, 84] width 573 height 15
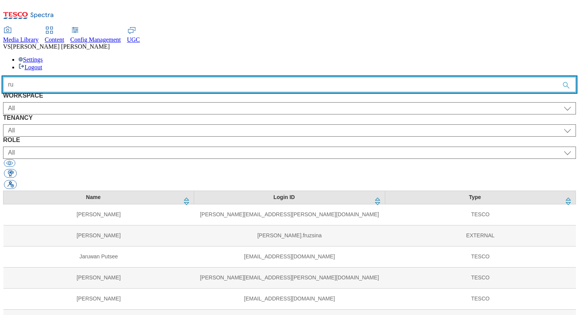
type input "r"
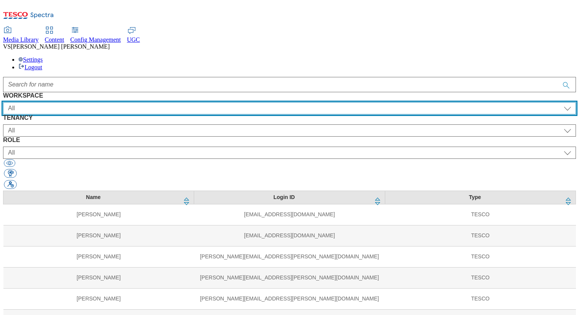
click at [85, 102] on select "All Content Media Spectra UGC Config" at bounding box center [289, 108] width 573 height 12
select select "Media"
click at [33, 102] on select "All Content Media Spectra UGC Config" at bounding box center [289, 108] width 573 height 12
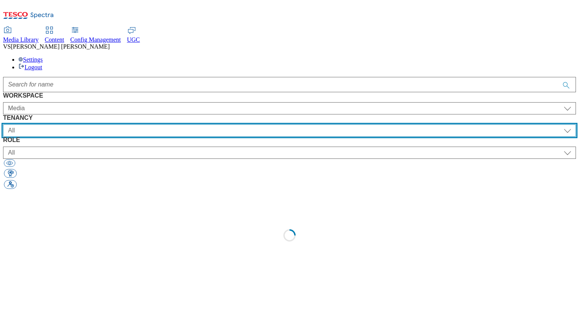
click at [199, 124] on select "All ALL All all CE Clubcard Boost UK Clubcard Marketing Clubcard ROI clubcard-b…" at bounding box center [289, 130] width 573 height 12
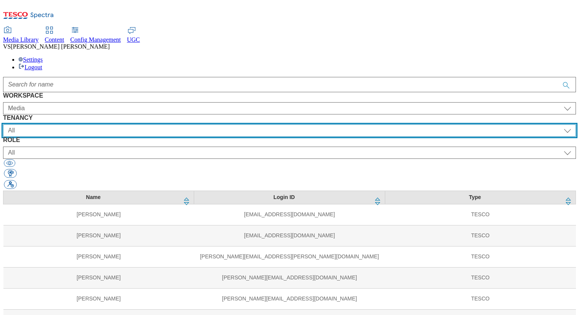
select select "flare-dotcom-cz"
click at [164, 124] on select "All ALL All all CE Clubcard Boost UK Clubcard Marketing Clubcard ROI clubcard-b…" at bounding box center [289, 130] width 573 height 12
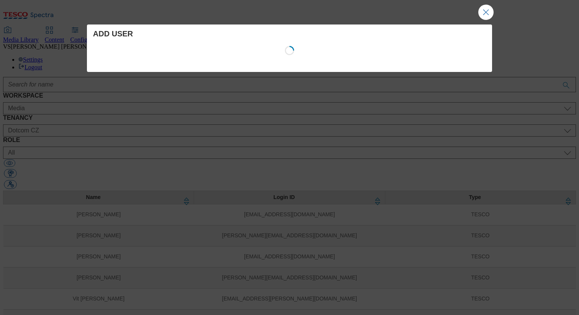
select select "Media"
select select "flare-dotcom-hu"
select select "content_editor"
select select "Media"
select select "flare-dotcom-sk"
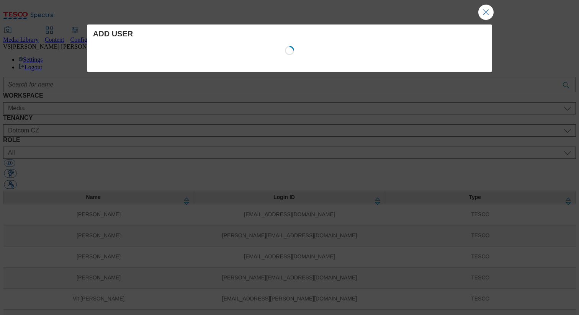
select select "content_editor"
select select "Media"
select select "flare-dotcom-cz"
select select "content_editor"
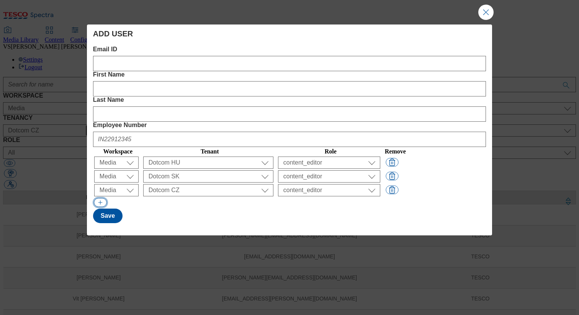
click at [105, 198] on button "Modal" at bounding box center [100, 202] width 13 height 9
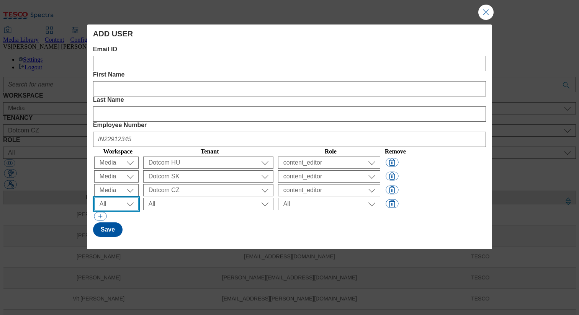
click at [109, 198] on select "All Content Media Spectra UGC Config" at bounding box center [116, 204] width 44 height 12
select select "Media"
click at [95, 198] on select "All Content Media Spectra UGC Config" at bounding box center [116, 204] width 44 height 12
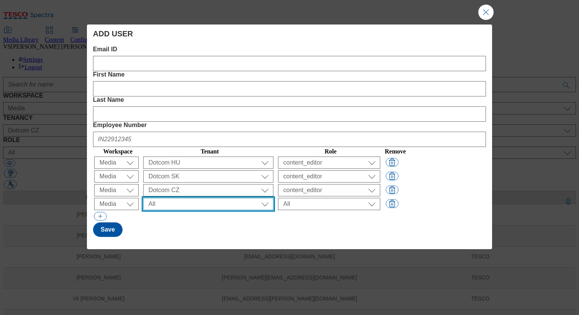
click at [199, 198] on select "All ALL All all CE Clubcard Boost UK Clubcard Marketing Clubcard ROI clubcard-b…" at bounding box center [208, 204] width 130 height 12
click at [166, 198] on select "All ALL All all CE Clubcard Boost UK Clubcard Marketing Clubcard ROI clubcard-b…" at bounding box center [208, 204] width 130 height 12
click at [219, 198] on select "All ALL All all CE Clubcard Boost UK Clubcard Marketing Clubcard ROI clubcard-b…" at bounding box center [208, 204] width 130 height 12
select select "flare-ghs-mktg"
click at [166, 198] on select "All ALL All all CE Clubcard Boost UK Clubcard Marketing Clubcard ROI clubcard-b…" at bounding box center [208, 204] width 130 height 12
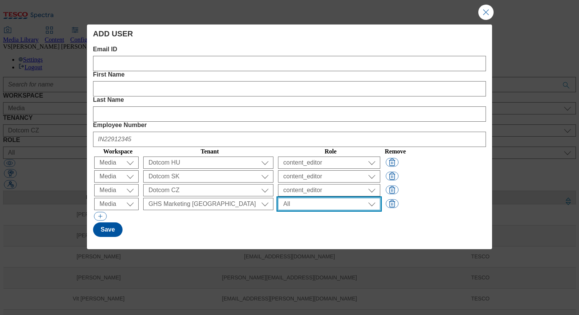
click at [329, 198] on select "All content_designer content_editor content_read developer guest media_admin mo…" at bounding box center [329, 204] width 102 height 12
select select "content_editor"
click at [298, 198] on select "All content_designer content_editor content_read developer guest media_admin mo…" at bounding box center [329, 204] width 102 height 12
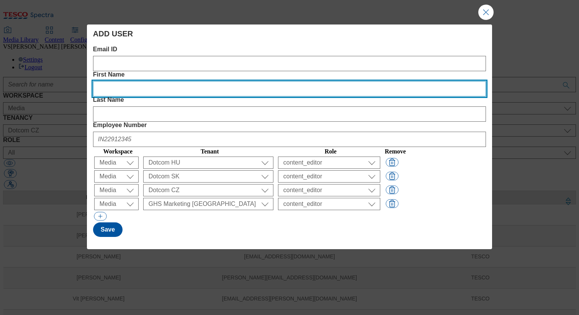
click at [242, 81] on Name "First Name" at bounding box center [289, 88] width 393 height 15
paste Name "Mate"
type Name "Mate"
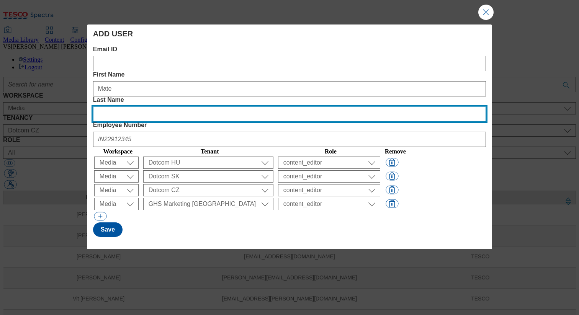
click at [311, 106] on Name "Last Name" at bounding box center [289, 113] width 393 height 15
paste Name "Labundy"
type Name "Labundy"
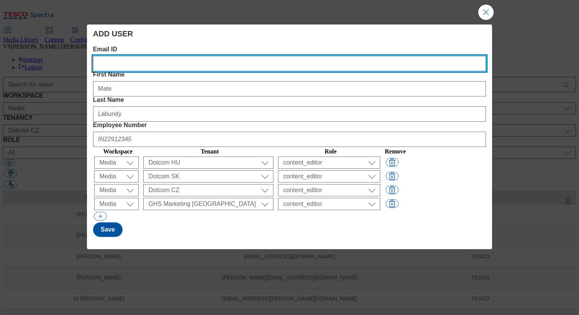
click at [170, 65] on ID "Email ID" at bounding box center [289, 63] width 393 height 15
paste ID "mate.labundy@tesco.com"
type ID "mate.labundy@tesco.com"
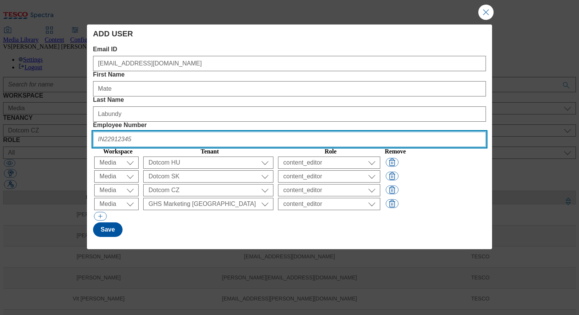
click at [425, 132] on Number "Employee Number" at bounding box center [289, 139] width 393 height 15
paste Number "hu901580"
click at [402, 132] on Number "hu901580" at bounding box center [289, 139] width 393 height 15
type Number "HU901580"
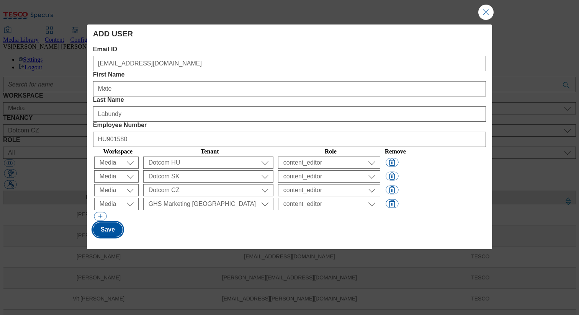
click at [115, 222] on button "Save" at bounding box center [107, 229] width 29 height 15
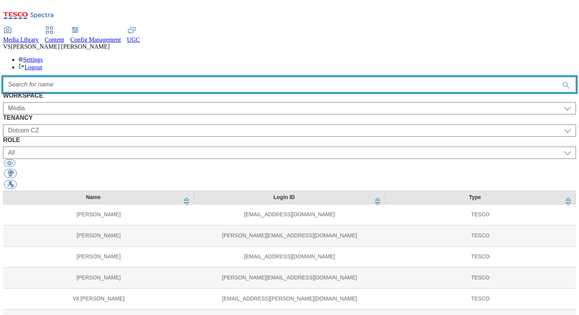
click at [200, 77] on input "Accessible label text" at bounding box center [289, 84] width 573 height 15
paste input "kavindra"
type input "kavindra"
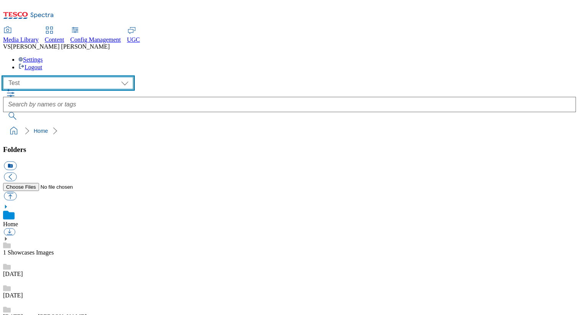
click at [59, 77] on select "All all CE Clubcard Boost UK Clubcard Marketing Clubcard ROI clubcard-boost-uk …" at bounding box center [68, 83] width 130 height 12
click at [5, 77] on select "All all CE Clubcard Boost UK Clubcard Marketing Clubcard ROI clubcard-boost-uk …" at bounding box center [68, 83] width 130 height 12
click at [58, 77] on select "All all CE Clubcard Boost UK Clubcard Marketing Clubcard ROI clubcard-boost-uk …" at bounding box center [68, 83] width 130 height 12
select select "flare-dotcom-cz"
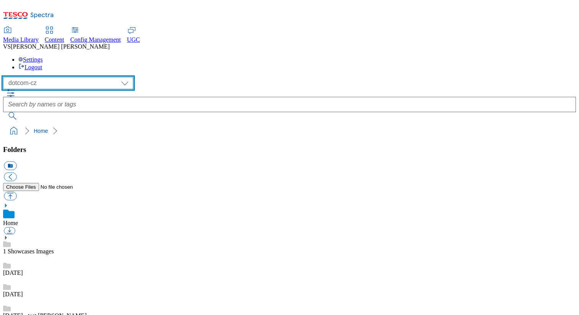
click at [5, 77] on select "All all CE Clubcard Boost UK Clubcard Marketing Clubcard ROI clubcard-boost-uk …" at bounding box center [68, 83] width 130 height 12
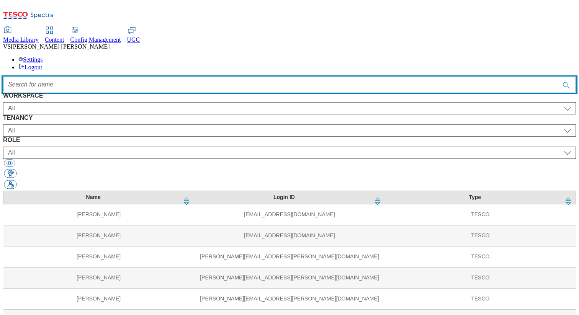
click at [231, 77] on input "Accessible label text" at bounding box center [289, 84] width 573 height 15
paste input "kavindra"
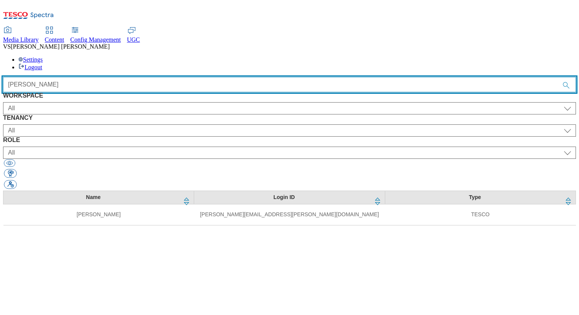
click at [253, 77] on input "kavindra" at bounding box center [289, 84] width 573 height 15
paste input "ragul"
click at [229, 77] on input "ragul" at bounding box center [289, 84] width 573 height 15
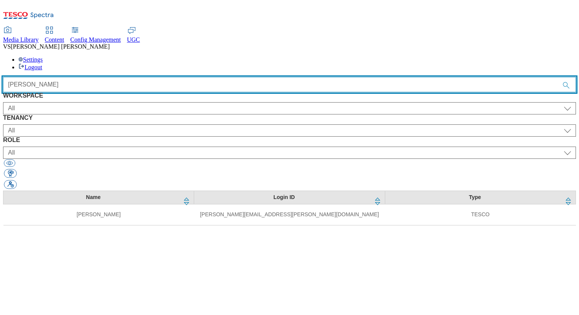
paste input "nadine"
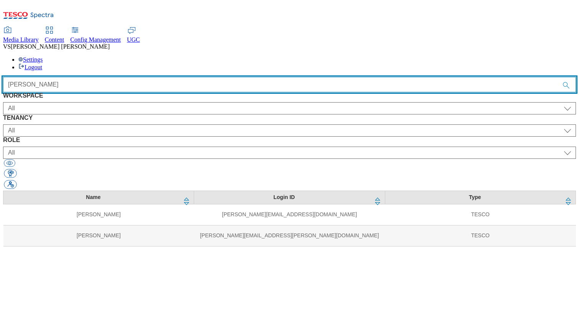
click at [163, 77] on input "nadine" at bounding box center [289, 84] width 573 height 15
paste input "zoltán"
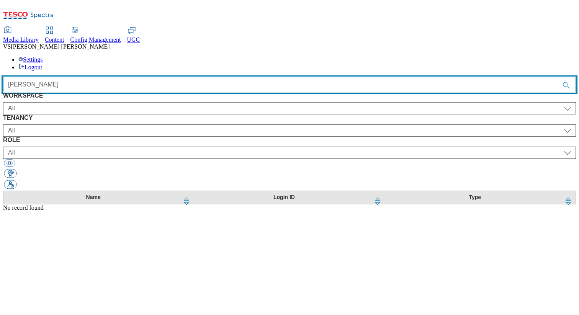
type input "zoltán"
click at [251, 77] on input "zoltán" at bounding box center [289, 84] width 573 height 15
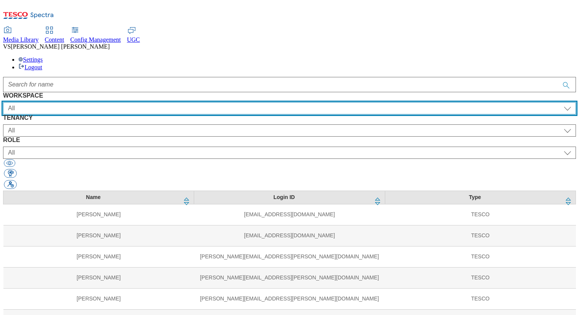
click at [61, 102] on select "All Content Media Spectra UGC Config" at bounding box center [289, 108] width 573 height 12
select select "Config"
click at [33, 102] on select "All Content Media Spectra UGC Config" at bounding box center [289, 108] width 573 height 12
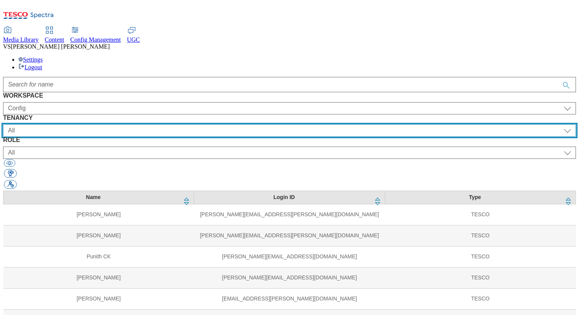
click at [254, 124] on select "All ALL All all CE Clubcard Boost UK Clubcard Marketing Clubcard ROI clubcard-b…" at bounding box center [289, 130] width 573 height 12
select select "CONFIG-CZ"
click at [164, 124] on select "All ALL All all CE Clubcard Boost UK Clubcard Marketing Clubcard ROI clubcard-b…" at bounding box center [289, 130] width 573 height 12
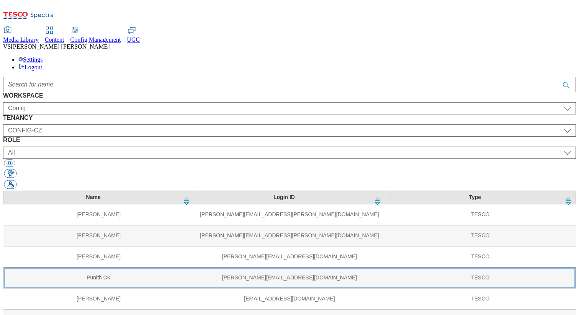
click at [152, 267] on td "Punith CK" at bounding box center [98, 277] width 191 height 21
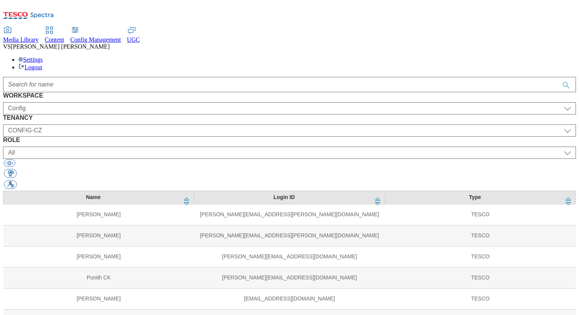
select select "Config"
select select "CONFIG-CZ"
select select "config_senior_editor"
select select "Config"
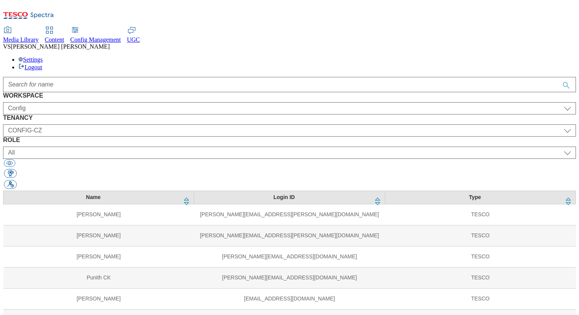
select select "CONFIG-HU"
select select "config_senior_editor"
select select "Config"
select select "CONFIG-IE"
select select "config_senior_editor"
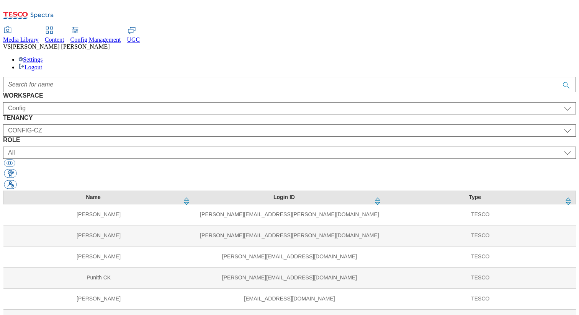
select select "Config"
select select "CONFIG-SK"
select select "config_senior_editor"
select select "Config"
select select "CONFIG-UK"
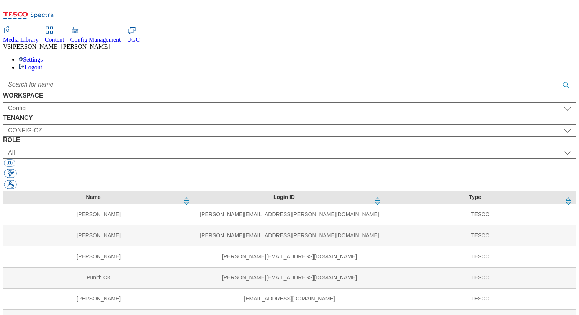
select select "config_senior_editor"
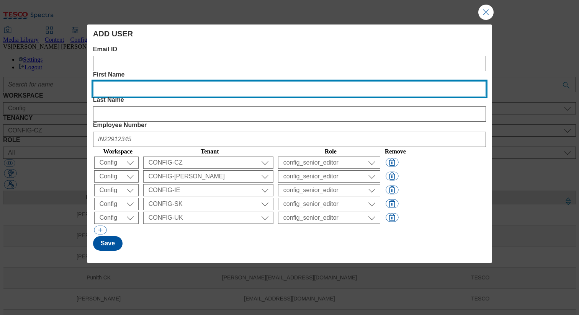
click at [232, 81] on Name "First Name" at bounding box center [289, 88] width 393 height 15
paste Name "Zoltán"
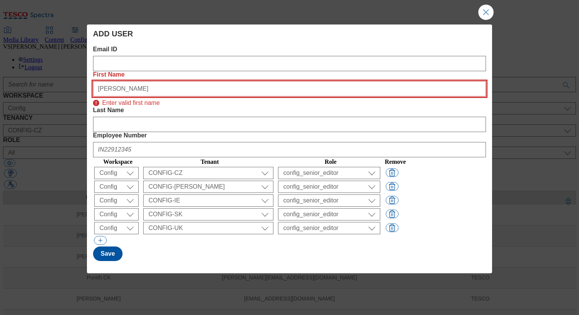
click at [211, 81] on Name "Zoltán" at bounding box center [289, 88] width 393 height 15
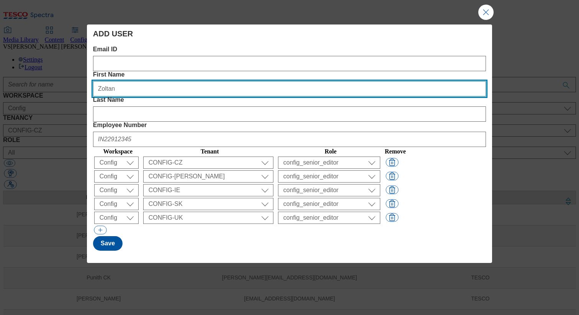
type Name "Zoltan"
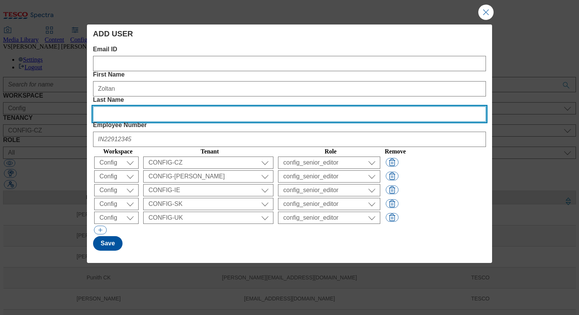
click at [315, 106] on Name "Last Name" at bounding box center [289, 113] width 393 height 15
paste Name "Tóth"
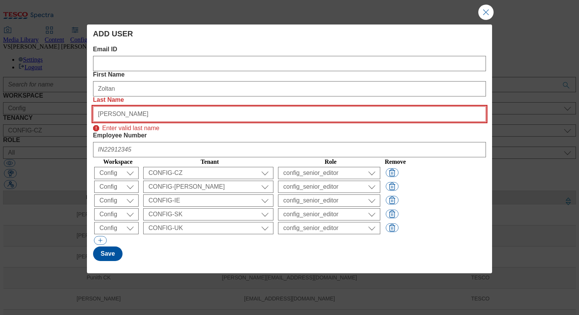
click at [302, 106] on Name "Tóth" at bounding box center [289, 113] width 393 height 15
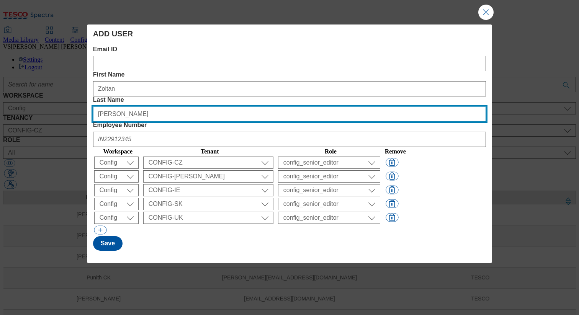
type Name "Toth"
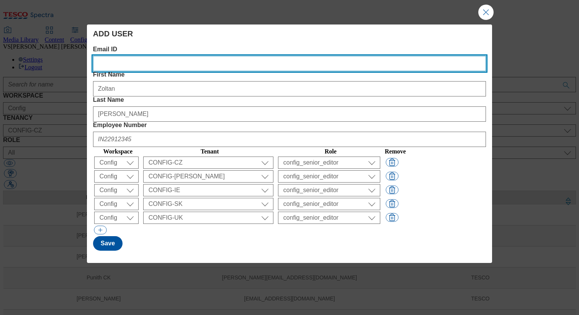
click at [160, 67] on ID "Email ID" at bounding box center [289, 63] width 393 height 15
paste ID "Zoltan.Toth15@tesco.com"
type ID "Zoltan.Toth15@tesco.com"
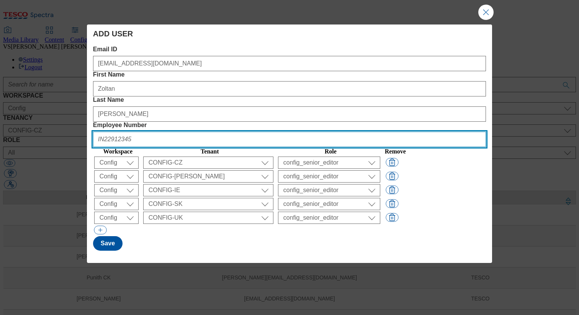
click at [426, 132] on Number "Employee Number" at bounding box center [289, 139] width 393 height 15
paste Number "HU901569"
type Number "HU901569"
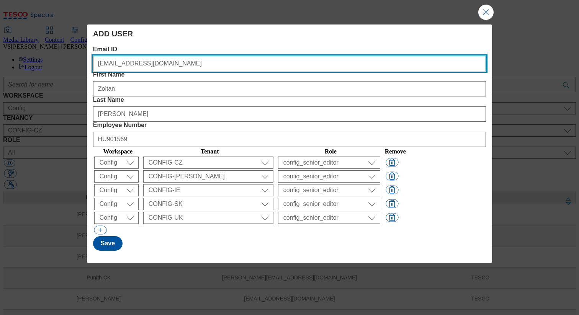
click at [101, 64] on ID "Zoltan.Toth15@tesco.com" at bounding box center [289, 63] width 393 height 15
click at [121, 62] on ID "zoltan.Toth15@tesco.com" at bounding box center [289, 63] width 393 height 15
type ID "zoltan.toth15@tesco.com"
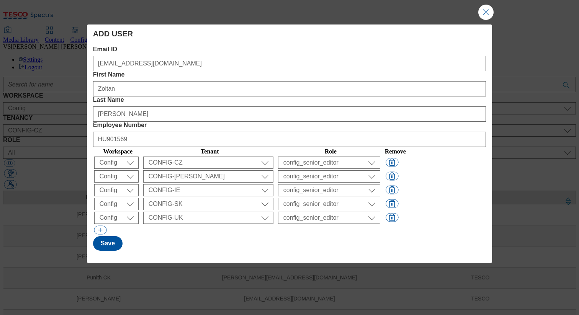
click at [139, 225] on div "Modal" at bounding box center [289, 230] width 393 height 11
click at [112, 236] on button "Save" at bounding box center [107, 243] width 29 height 15
click at [491, 15] on button "Close Modal" at bounding box center [485, 12] width 15 height 15
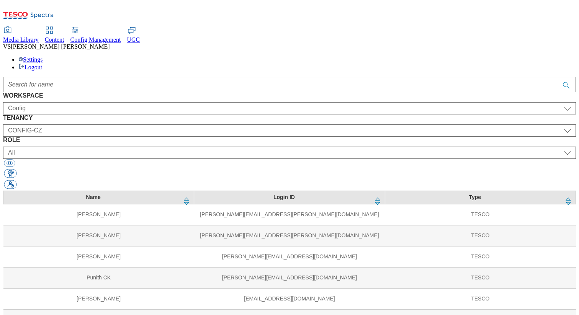
scroll to position [46, 0]
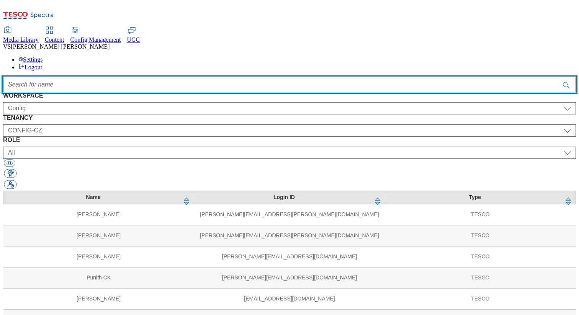
click at [218, 77] on input "Accessible label text" at bounding box center [289, 84] width 573 height 15
paste input "eilidh"
type input "eilidh"
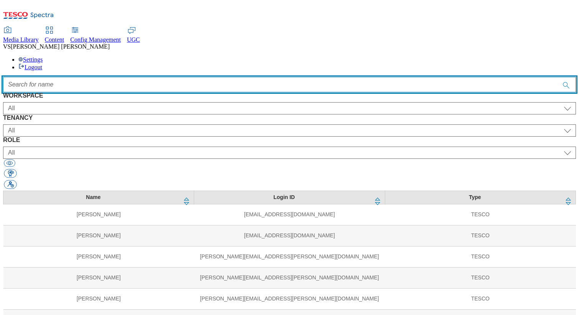
click at [218, 77] on input "Accessible label text" at bounding box center [289, 84] width 573 height 15
paste input "eilidh"
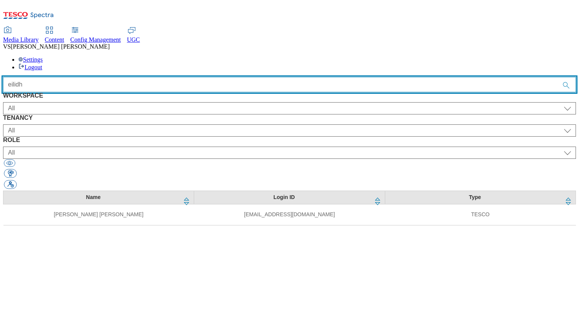
click at [163, 77] on input "eilidh" at bounding box center [289, 84] width 573 height 15
paste input "manoj"
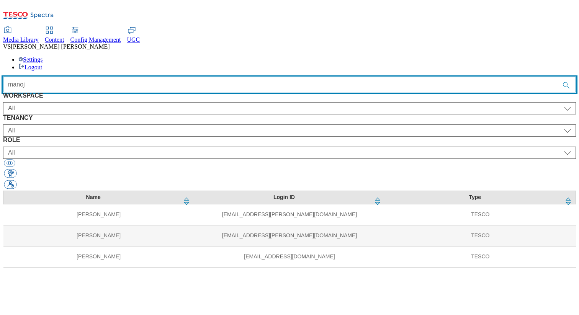
click at [163, 77] on input "manoj" at bounding box center [289, 84] width 573 height 15
paste input "istvan"
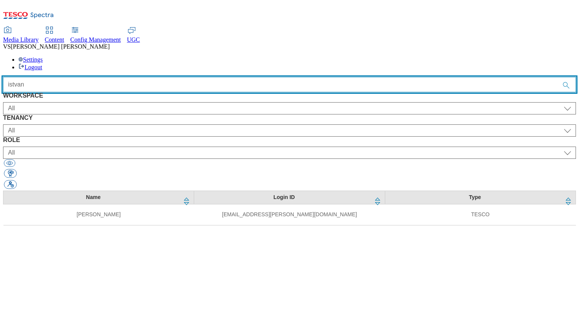
click at [163, 77] on input "istvan" at bounding box center [289, 84] width 573 height 15
paste input "abhishek"
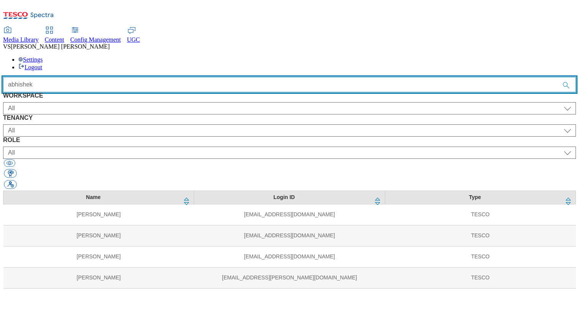
click at [167, 77] on input "abhishek" at bounding box center [289, 84] width 573 height 15
paste input "[PERSON_NAME]"
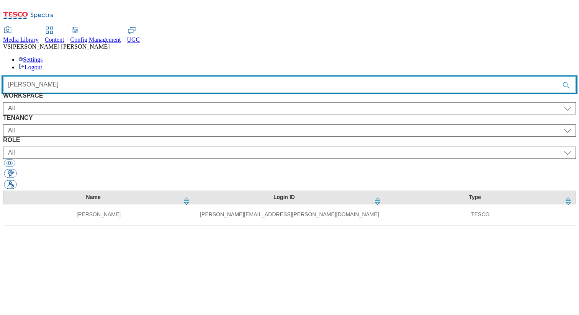
type input "[PERSON_NAME]"
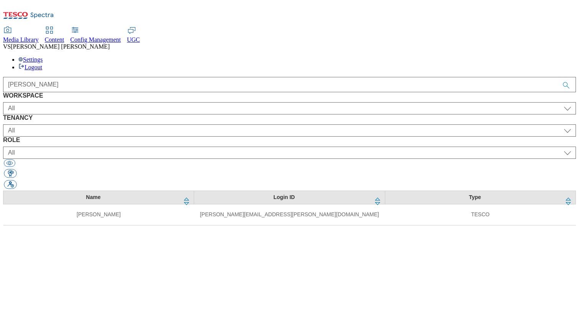
click at [542, 56] on div "Settings Logout" at bounding box center [289, 63] width 573 height 15
click at [42, 64] on link "Logout" at bounding box center [30, 67] width 24 height 7
